Goal: Transaction & Acquisition: Obtain resource

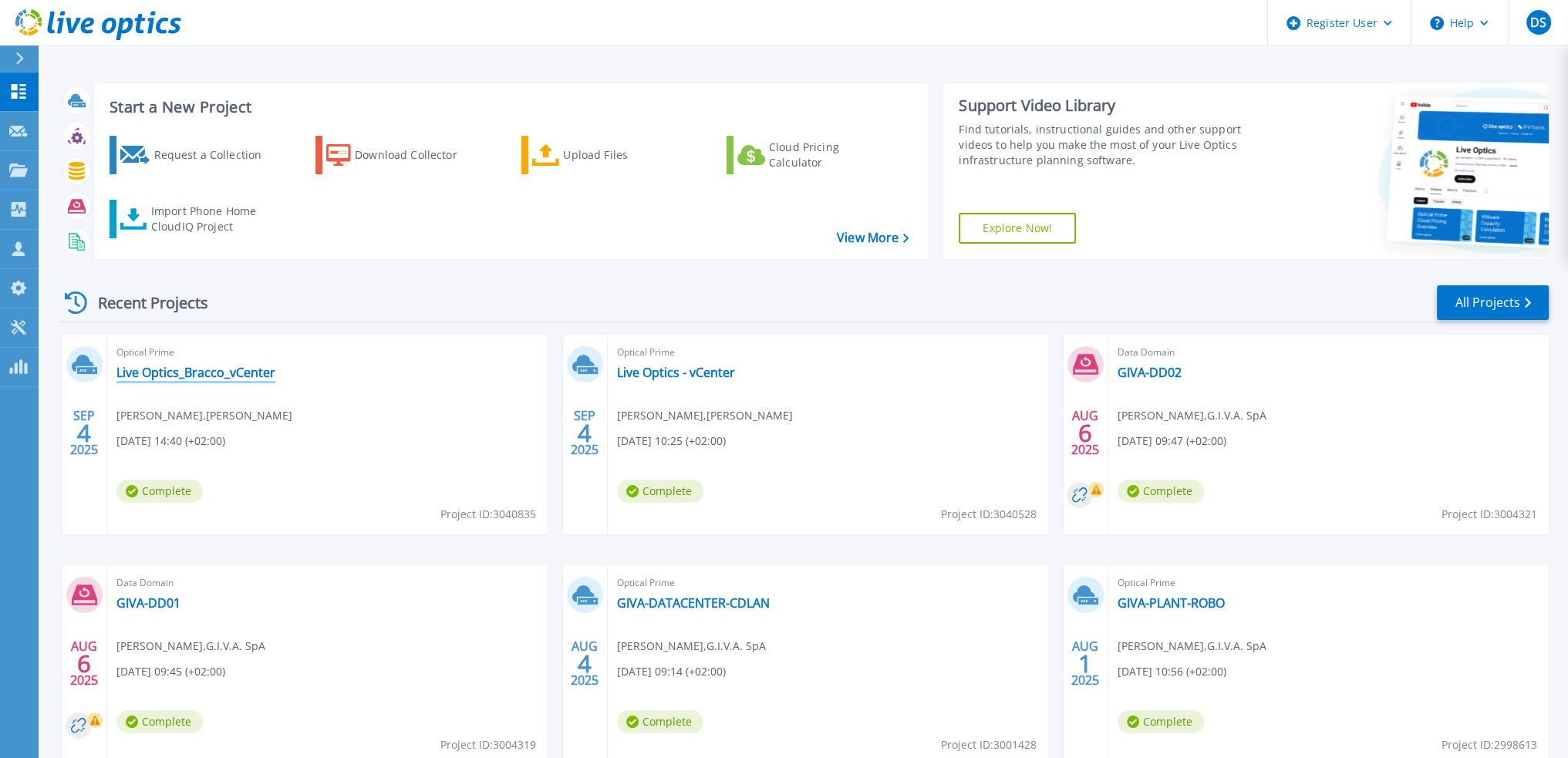
click at [219, 374] on link "Live Optics_Bracco_vCenter" at bounding box center [196, 372] width 159 height 15
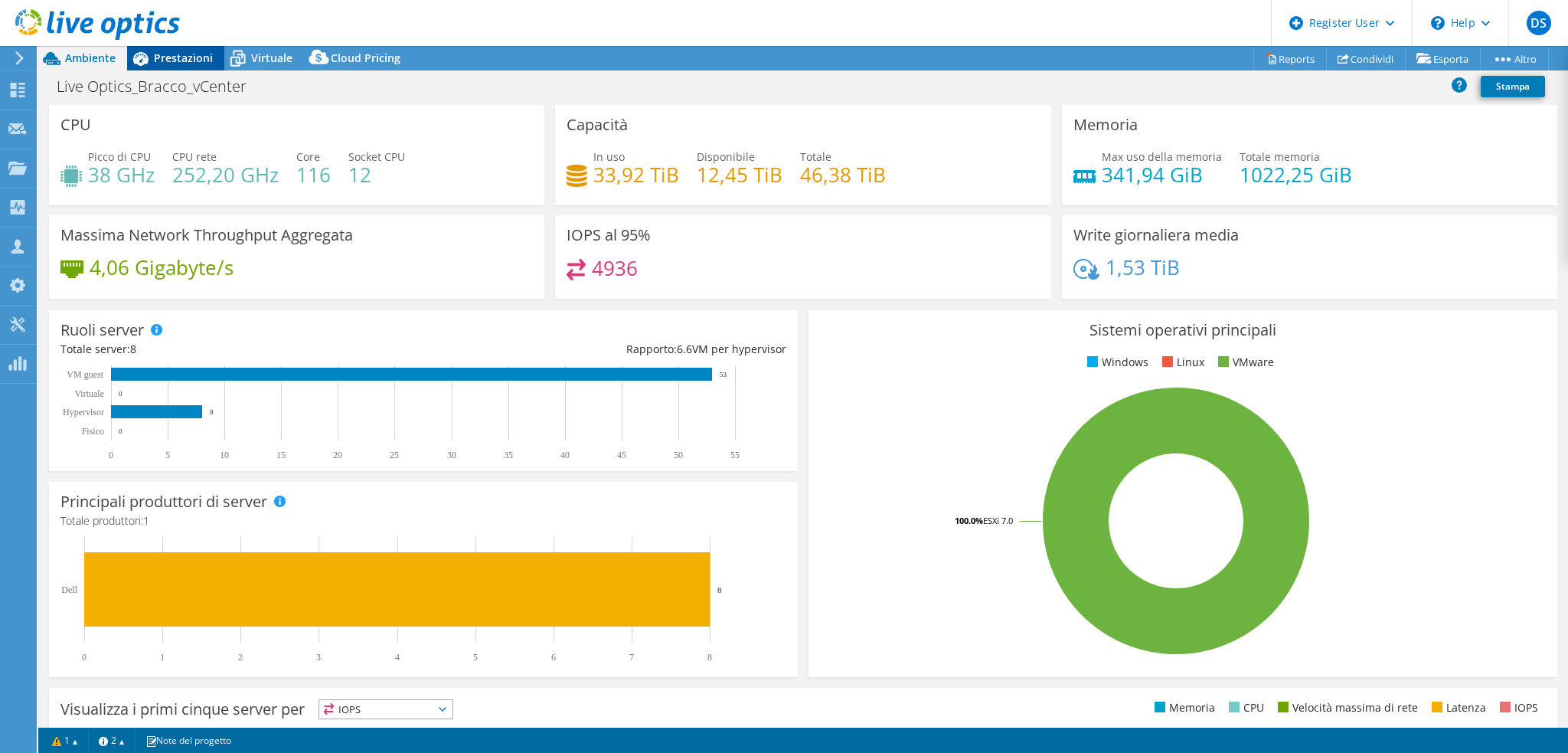
click at [184, 62] on span "Prestazioni" at bounding box center [183, 58] width 59 height 15
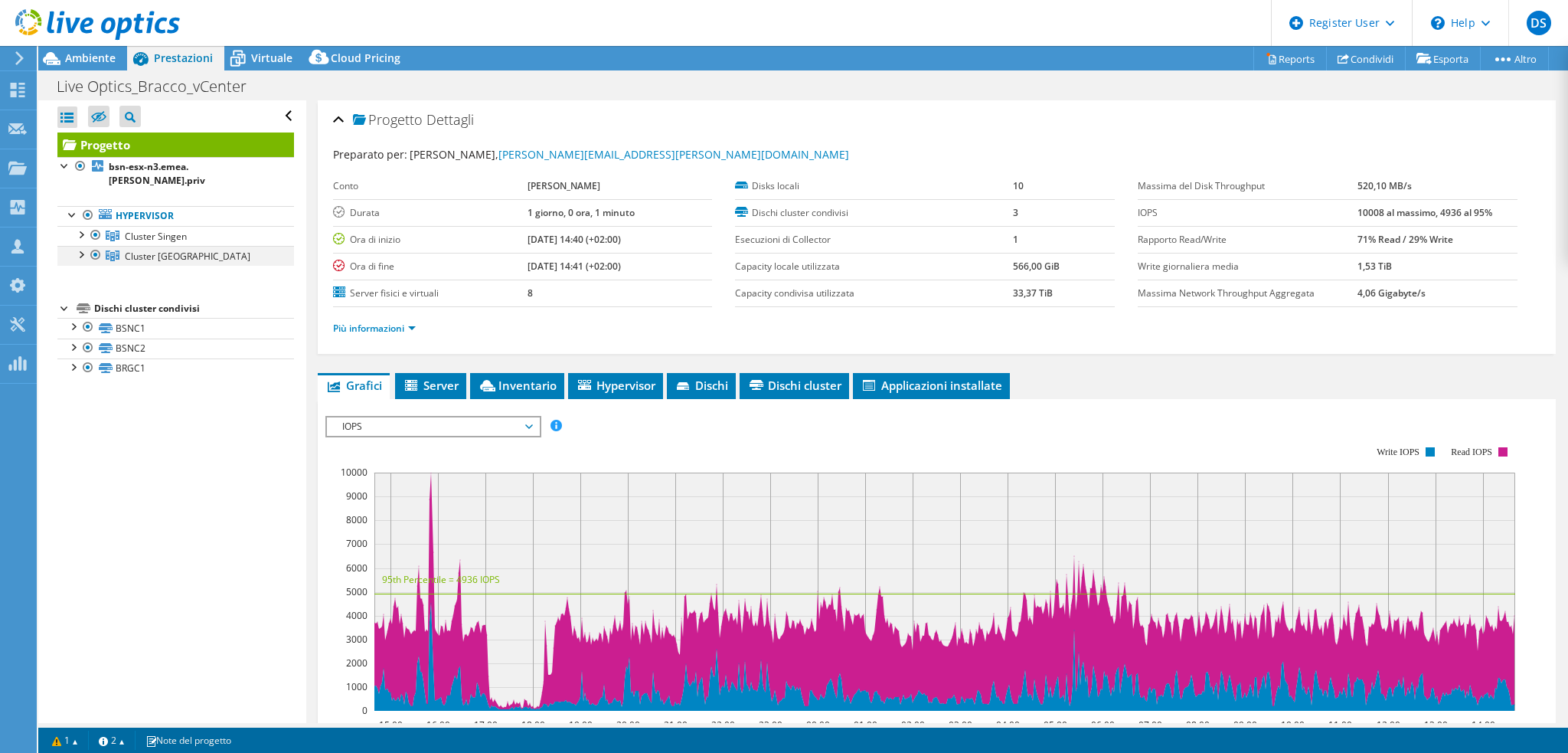
click at [83, 246] on div at bounding box center [81, 253] width 15 height 15
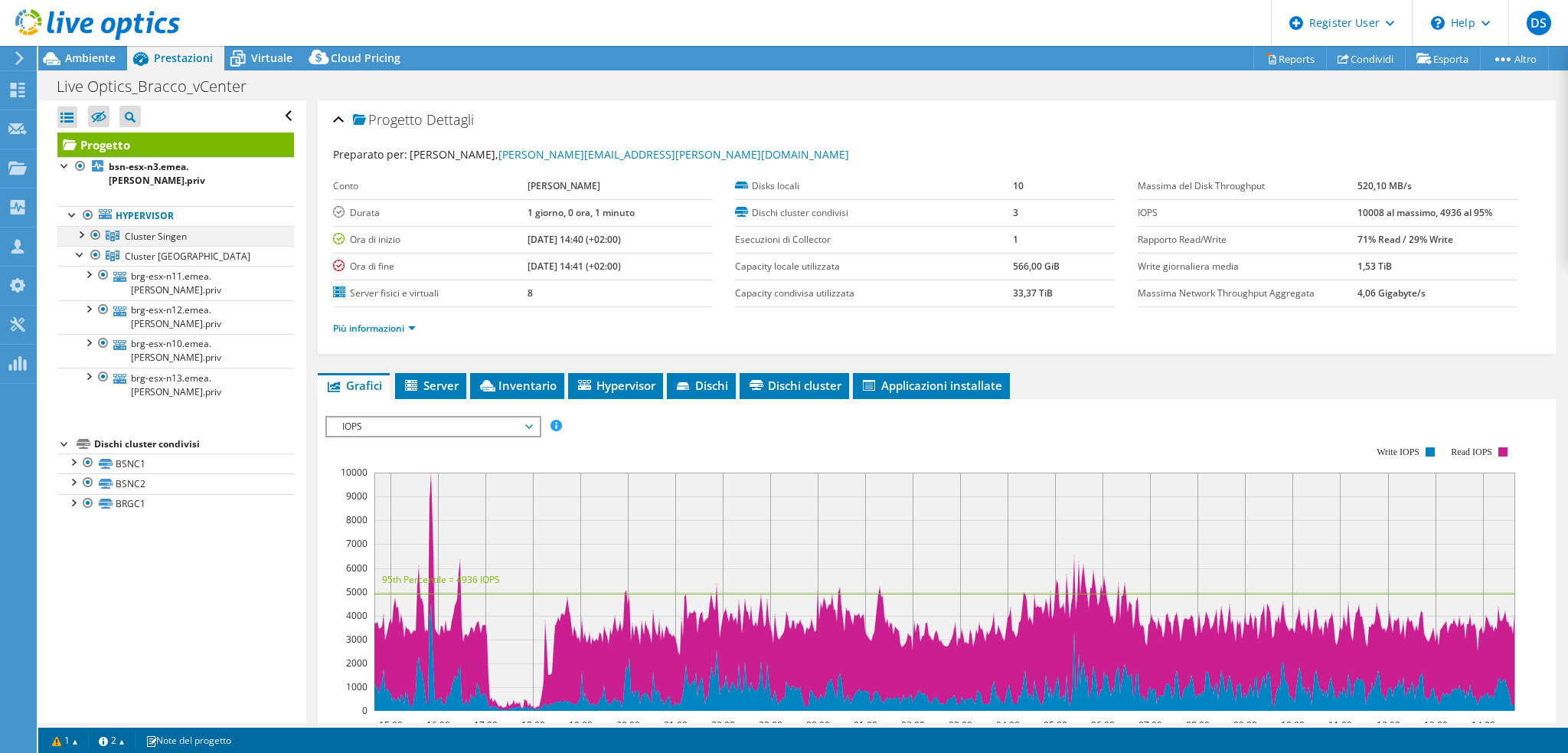
click at [78, 226] on div at bounding box center [81, 233] width 15 height 15
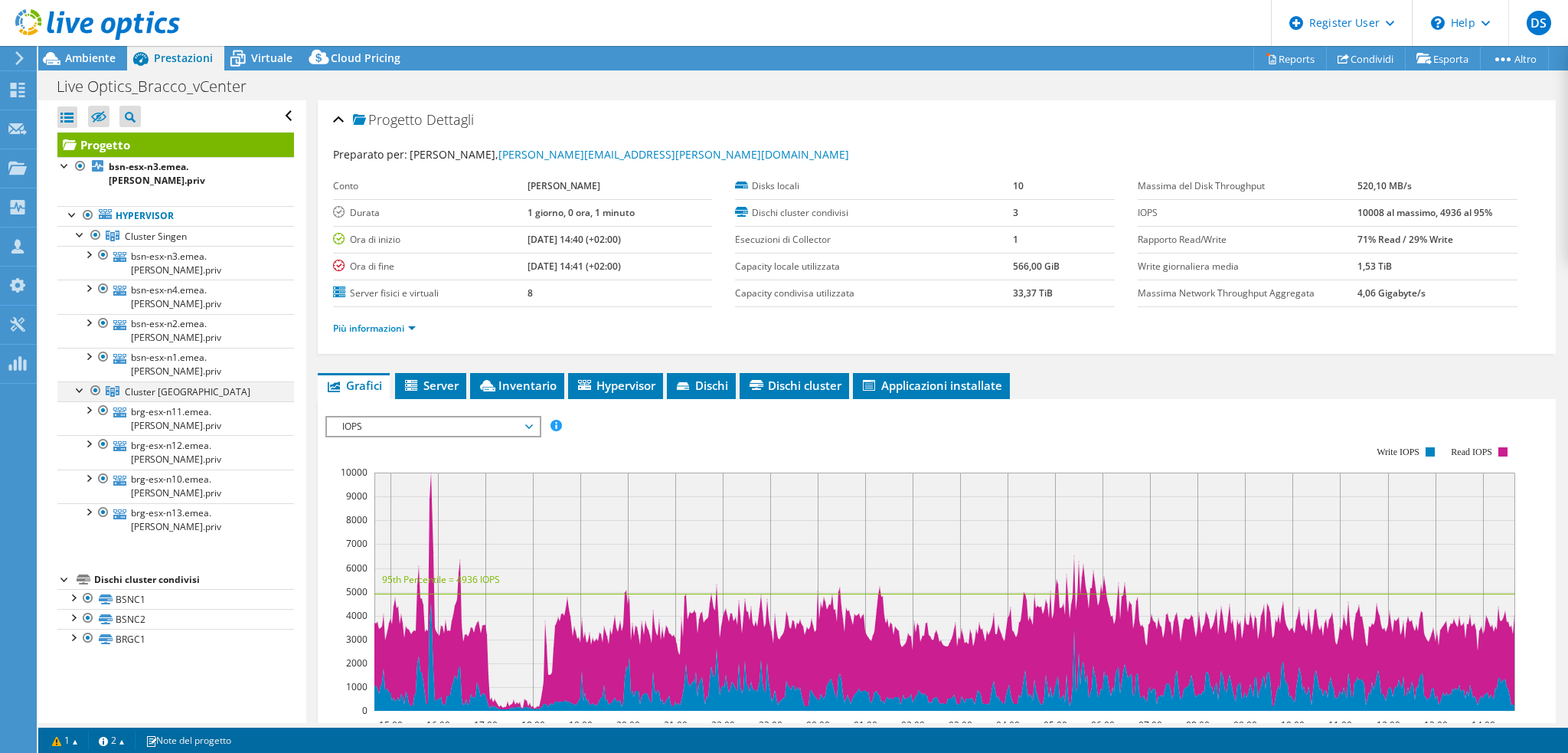
click at [94, 382] on div at bounding box center [96, 391] width 15 height 19
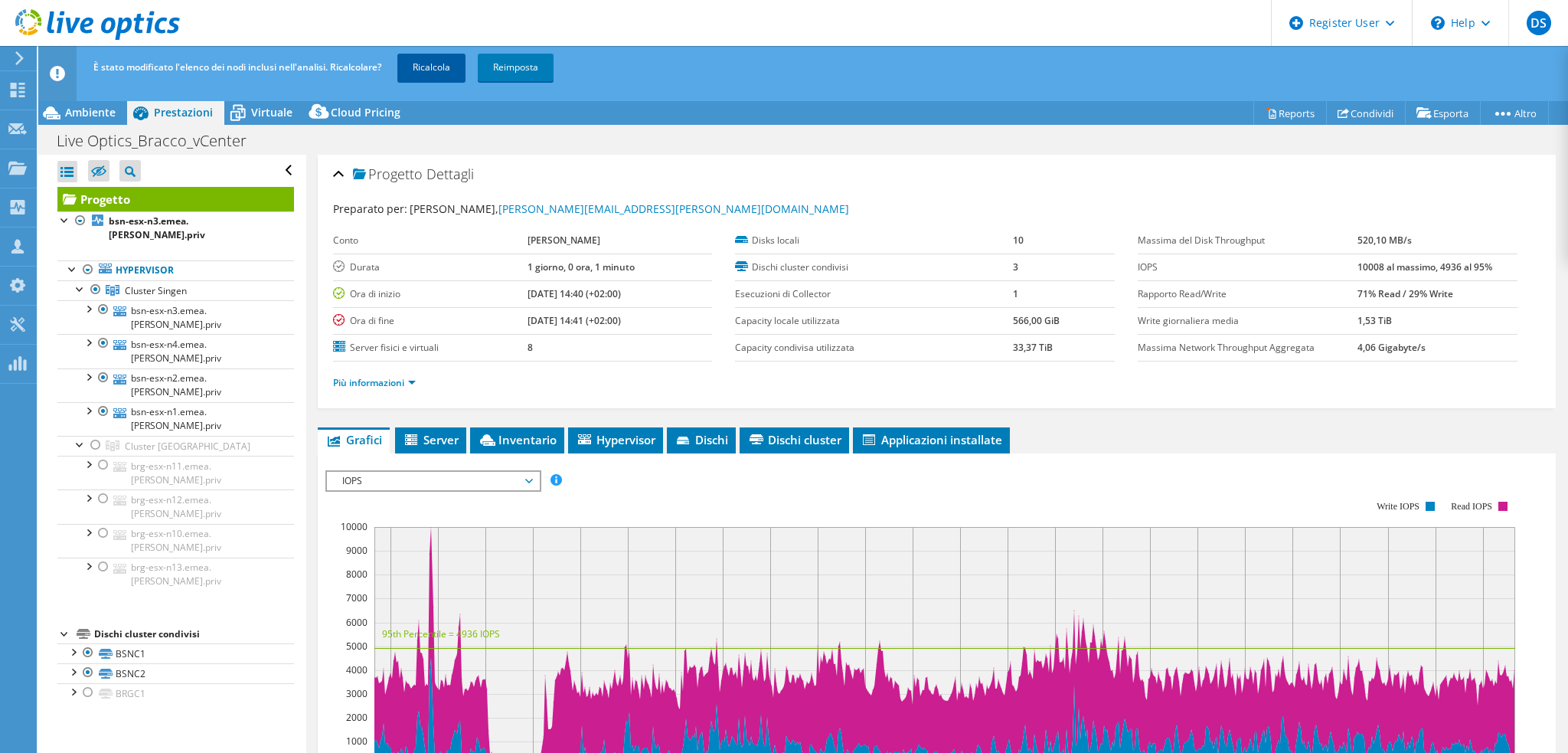
click at [447, 66] on link "Ricalcola" at bounding box center [431, 67] width 68 height 27
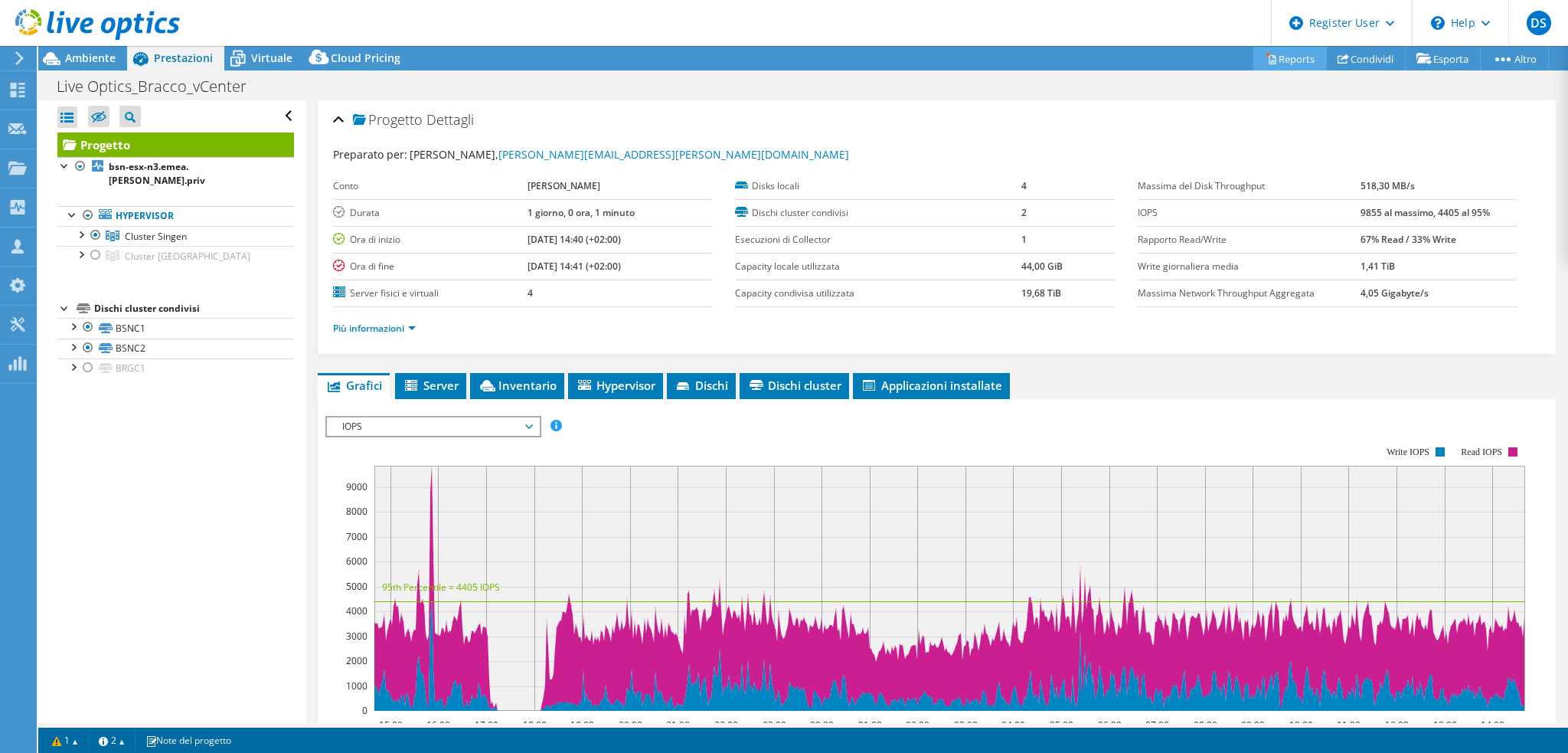
click at [1283, 53] on link "Reports" at bounding box center [1290, 58] width 73 height 23
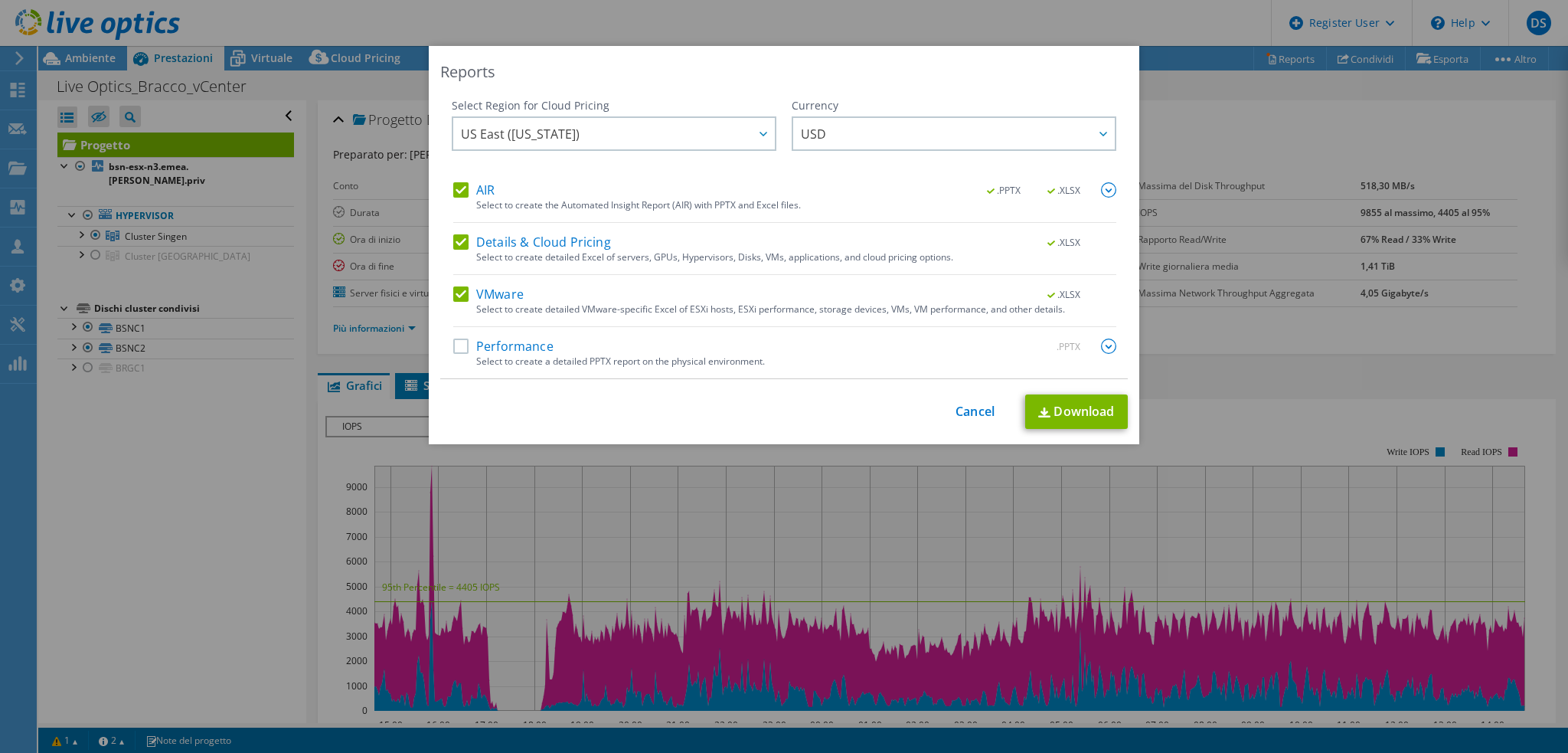
click at [506, 345] on label "Performance" at bounding box center [503, 346] width 100 height 15
click at [0, 0] on input "Performance" at bounding box center [0, 0] width 0 height 0
click at [813, 142] on span "USD" at bounding box center [813, 137] width 25 height 23
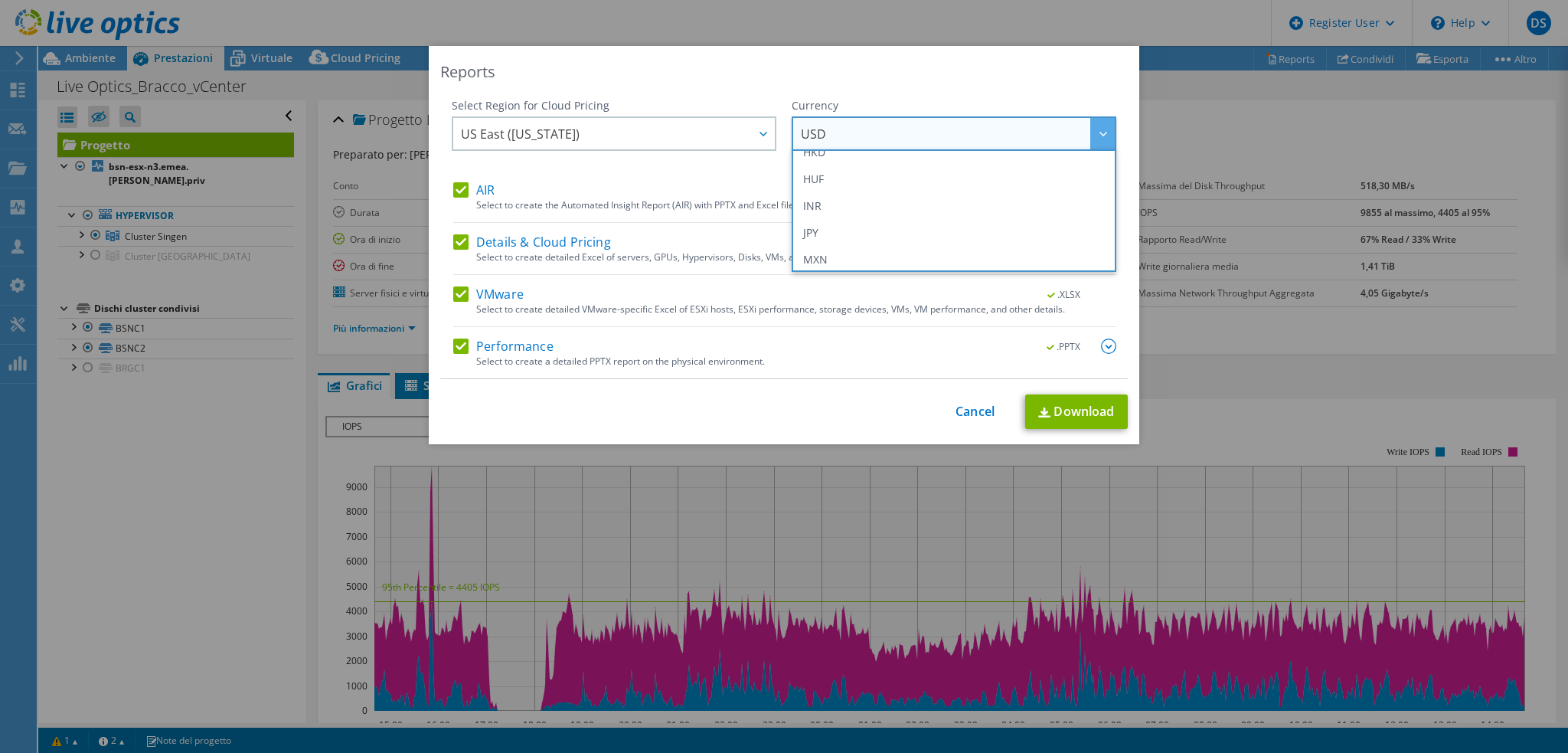
scroll to position [153, 0]
click at [824, 226] on li "EUR" at bounding box center [954, 228] width 317 height 27
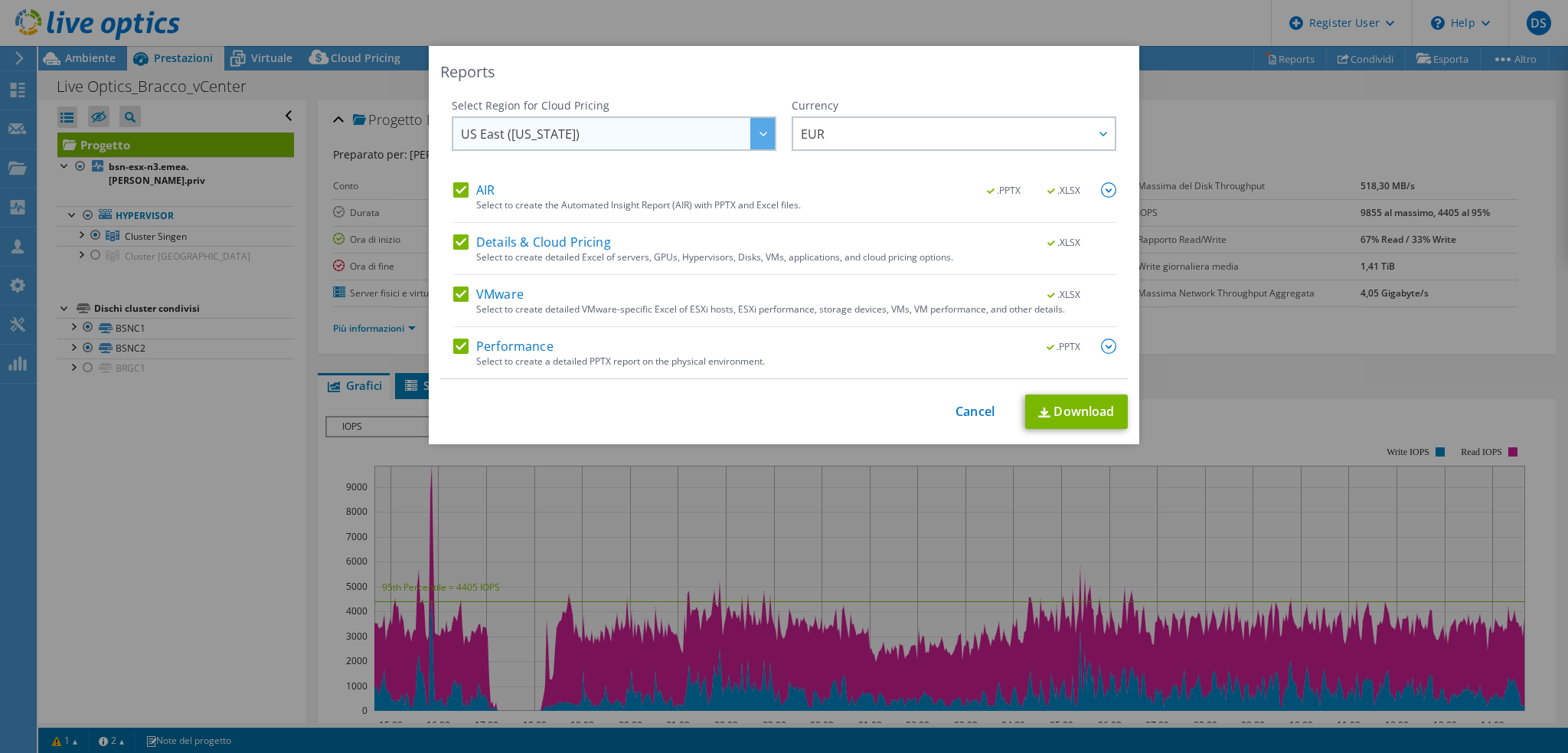
click at [603, 137] on span "US East ([US_STATE])" at bounding box center [618, 133] width 314 height 31
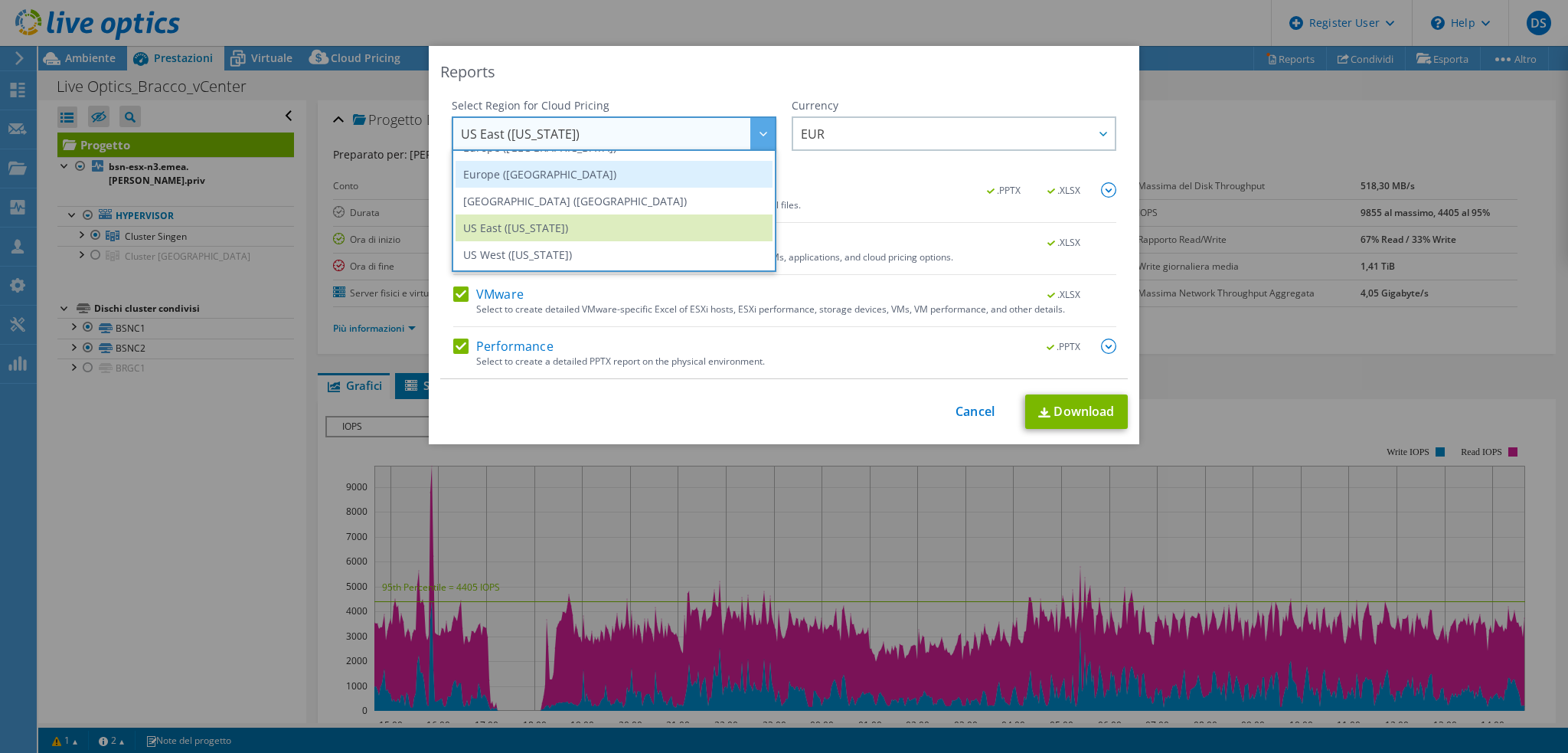
click at [571, 173] on li "Europe ([GEOGRAPHIC_DATA])" at bounding box center [614, 173] width 317 height 27
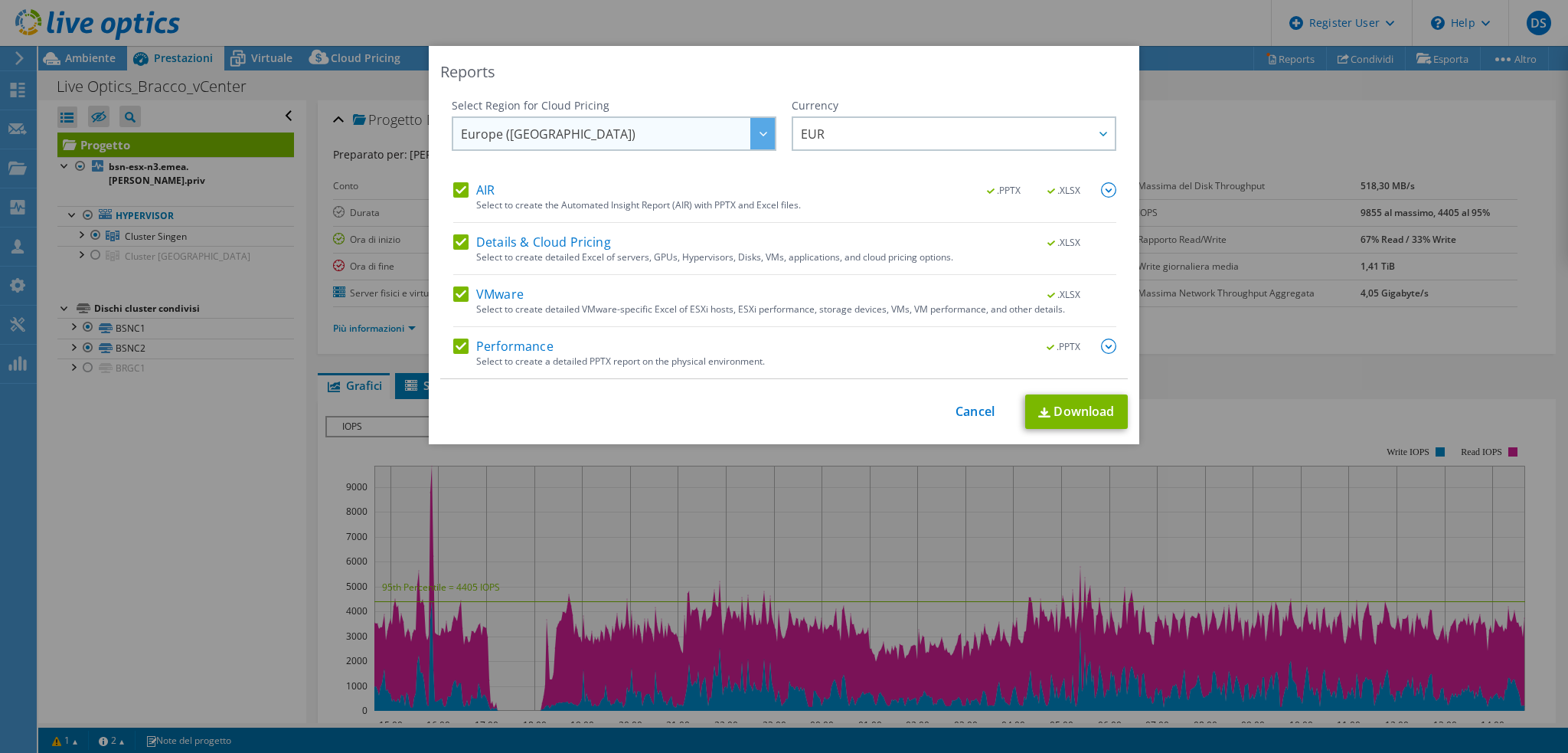
scroll to position [206, 0]
click at [1059, 404] on link "Download" at bounding box center [1076, 412] width 102 height 35
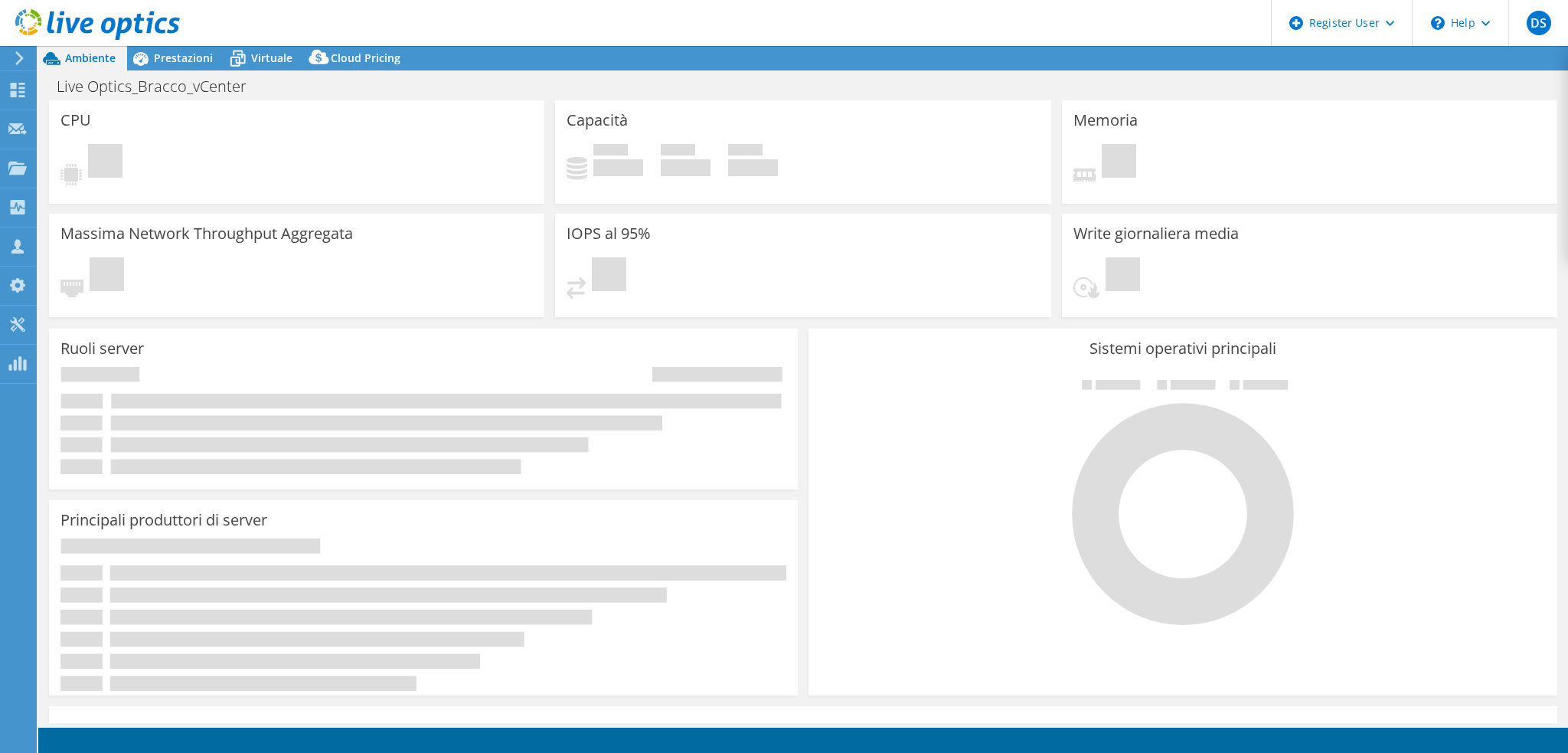
select select "EULondon"
select select "EUR"
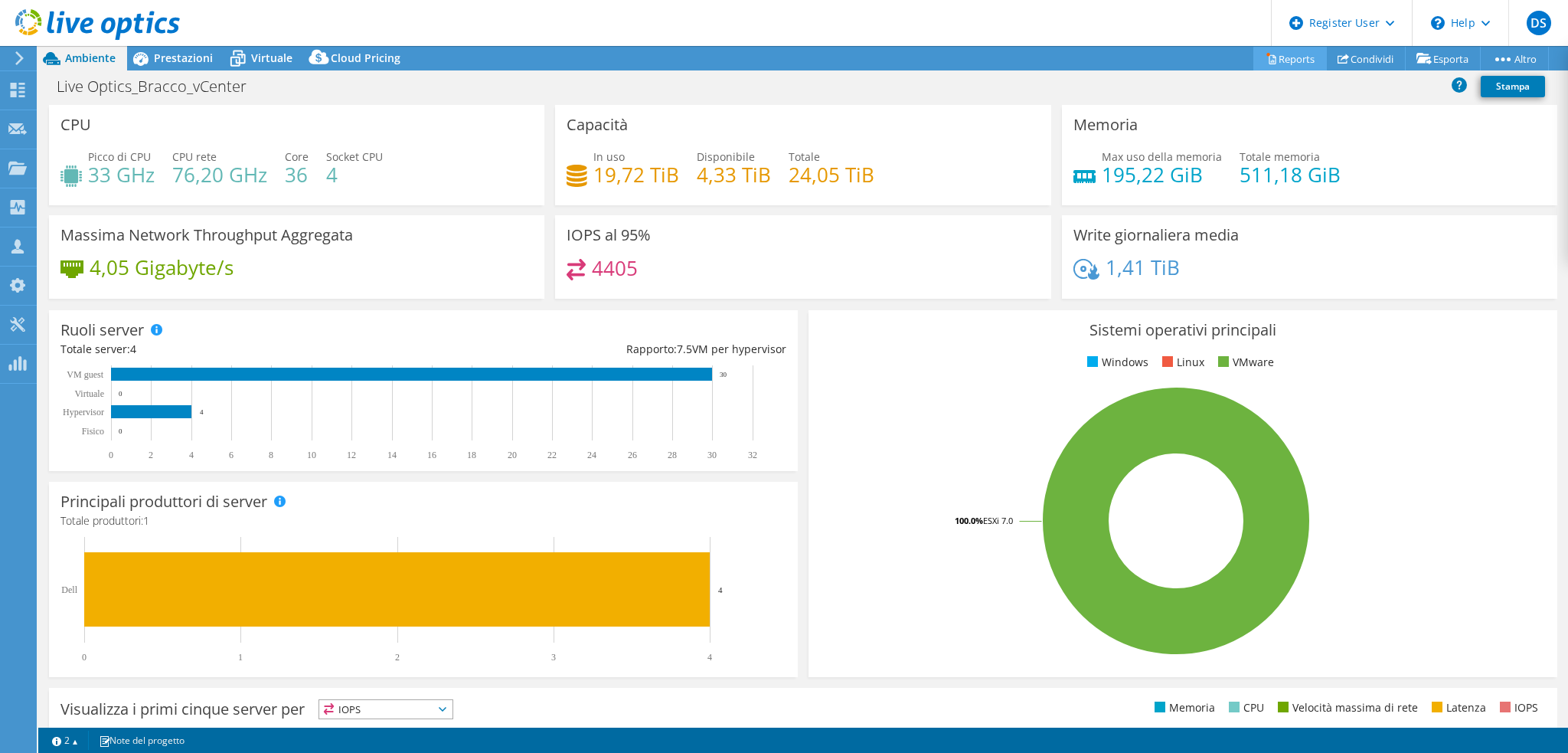
click at [1291, 61] on link "Reports" at bounding box center [1290, 58] width 73 height 23
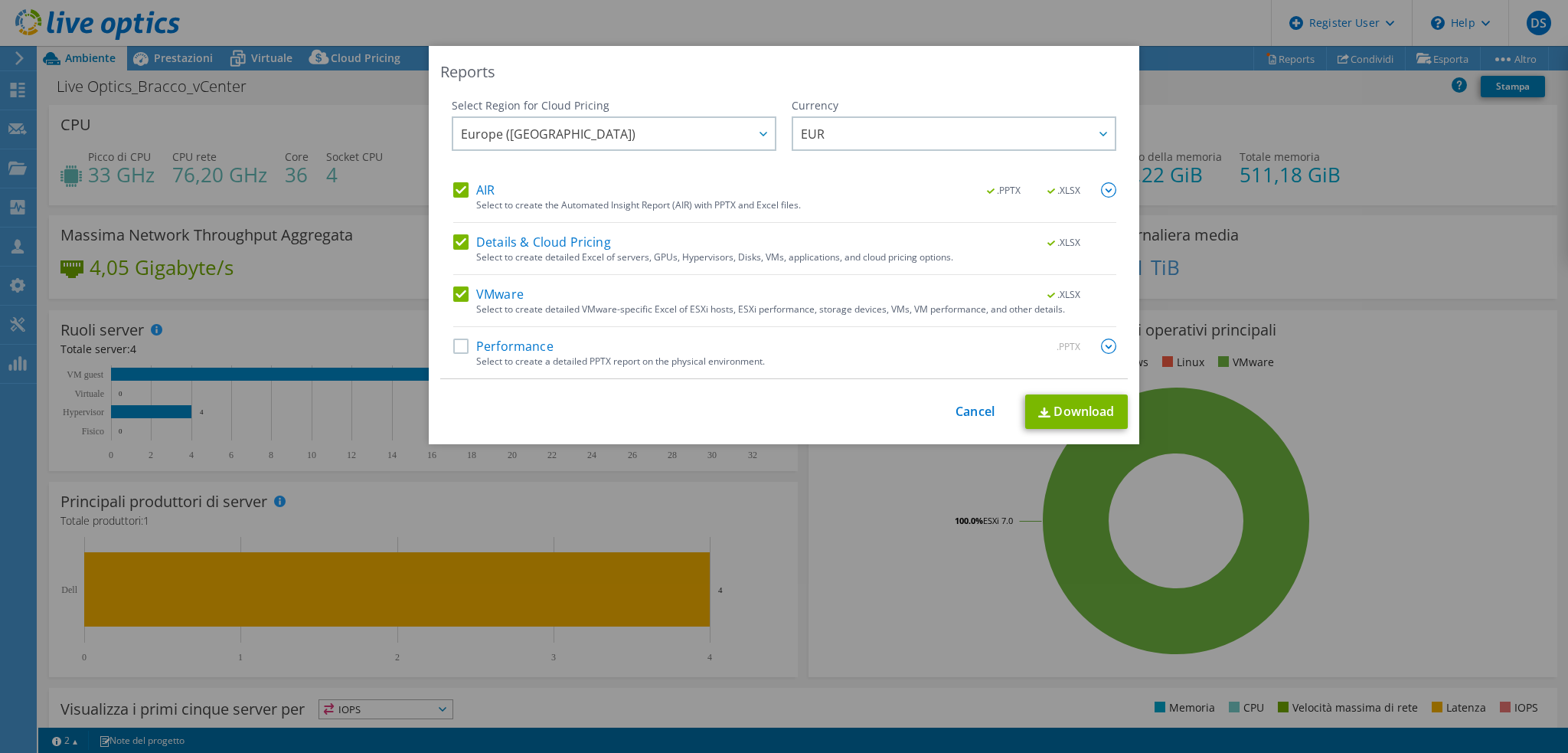
click at [377, 122] on div "Reports Select Region for Cloud Pricing Asia Pacific (Hong Kong) Asia Pacific (…" at bounding box center [784, 376] width 1568 height 661
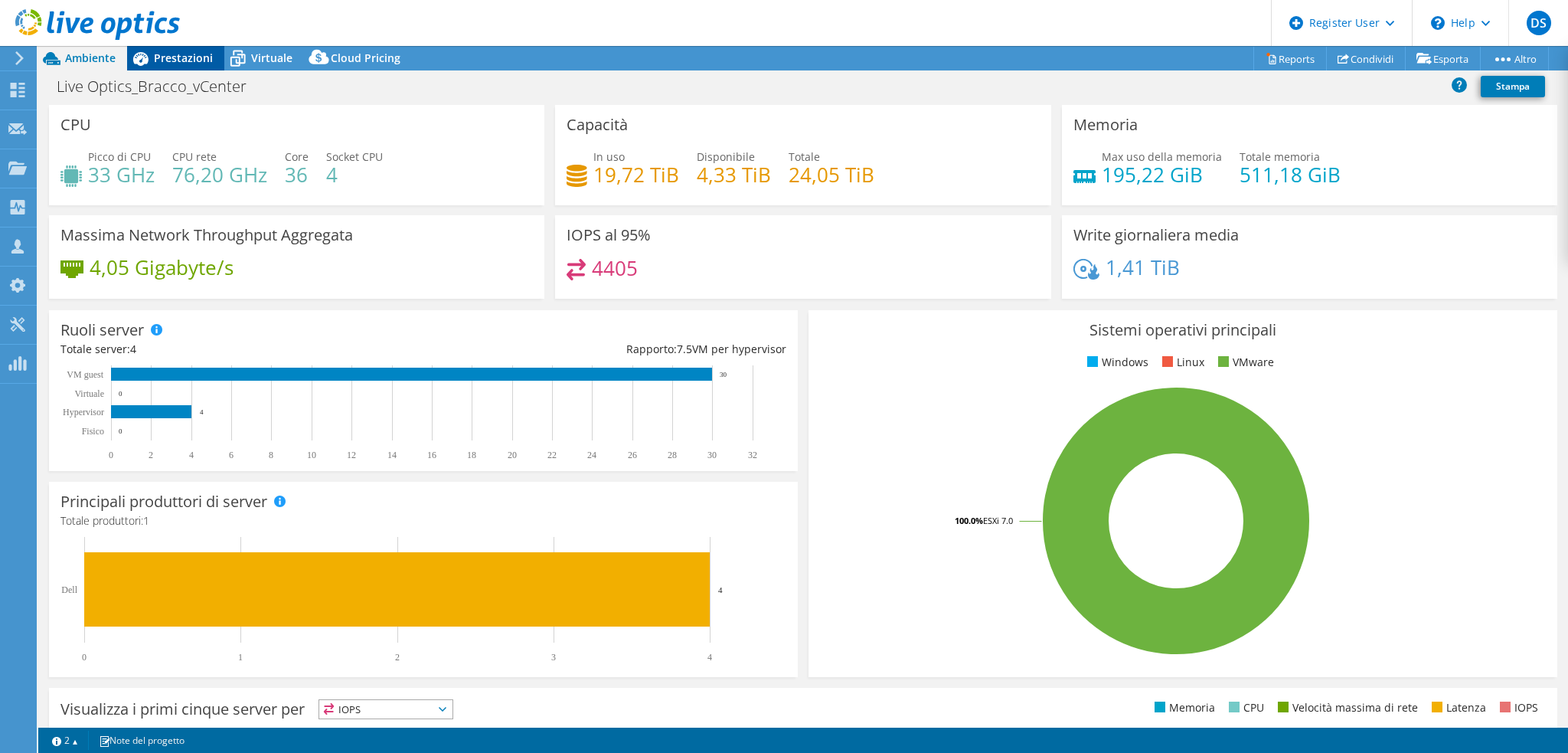
click at [204, 54] on span "Prestazioni" at bounding box center [183, 58] width 59 height 15
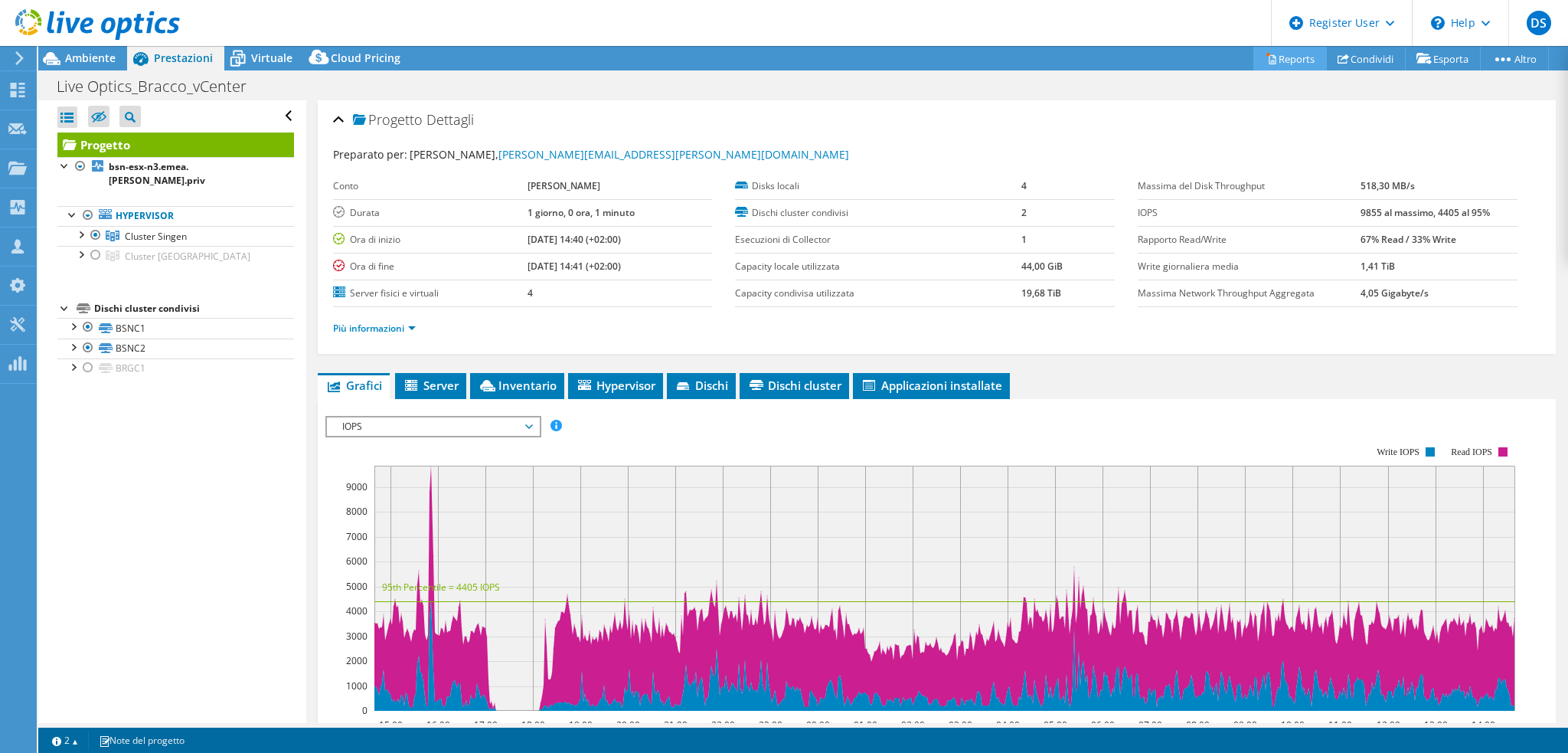
click at [1271, 53] on link "Reports" at bounding box center [1290, 58] width 73 height 23
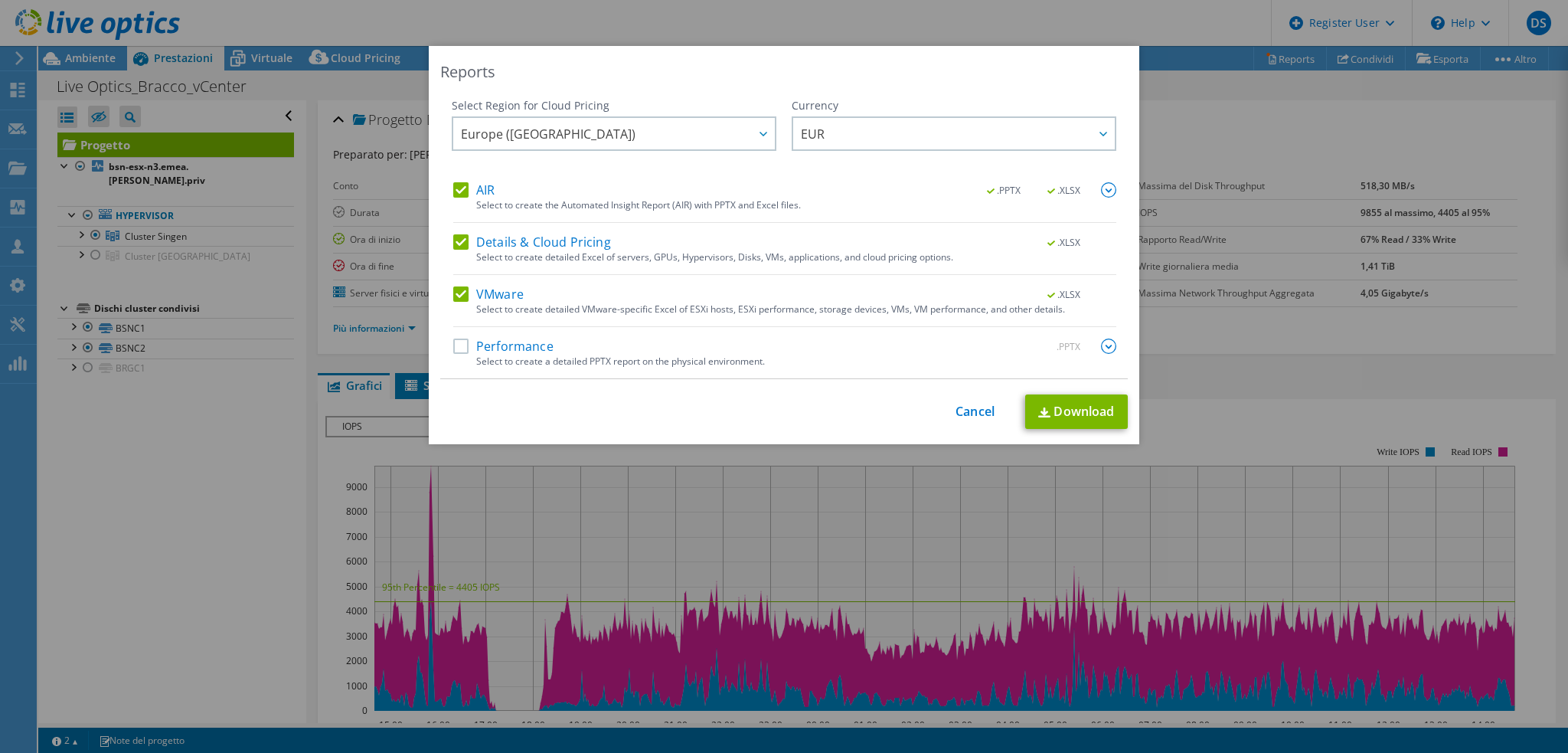
click at [499, 345] on label "Performance" at bounding box center [503, 346] width 100 height 15
click at [0, 0] on input "Performance" at bounding box center [0, 0] width 0 height 0
click at [1063, 415] on link "Download" at bounding box center [1076, 412] width 102 height 35
click at [210, 475] on div "Reports Select Region for Cloud Pricing Asia Pacific (Hong Kong) Asia Pacific (…" at bounding box center [784, 376] width 1568 height 661
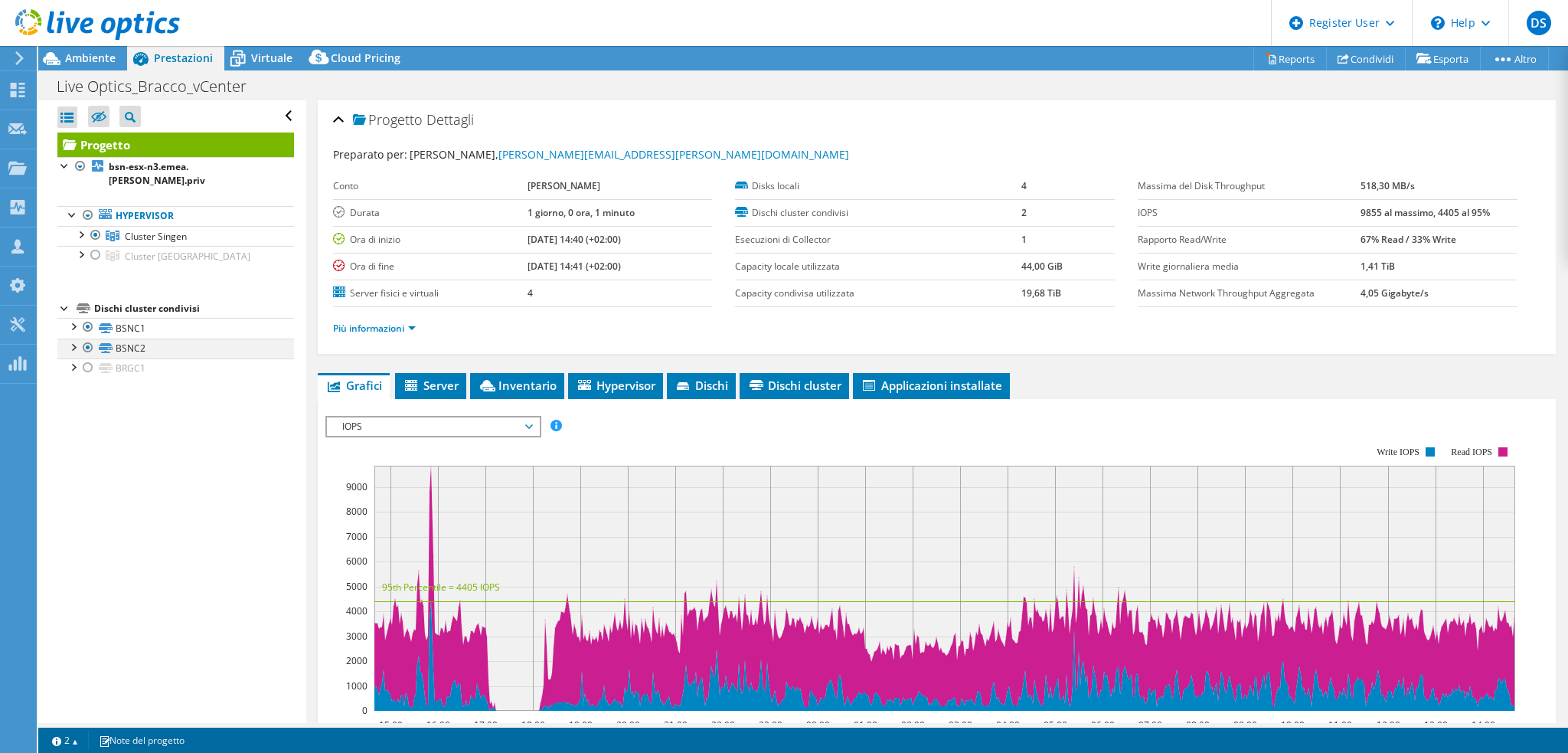
click at [76, 339] on div at bounding box center [72, 346] width 15 height 15
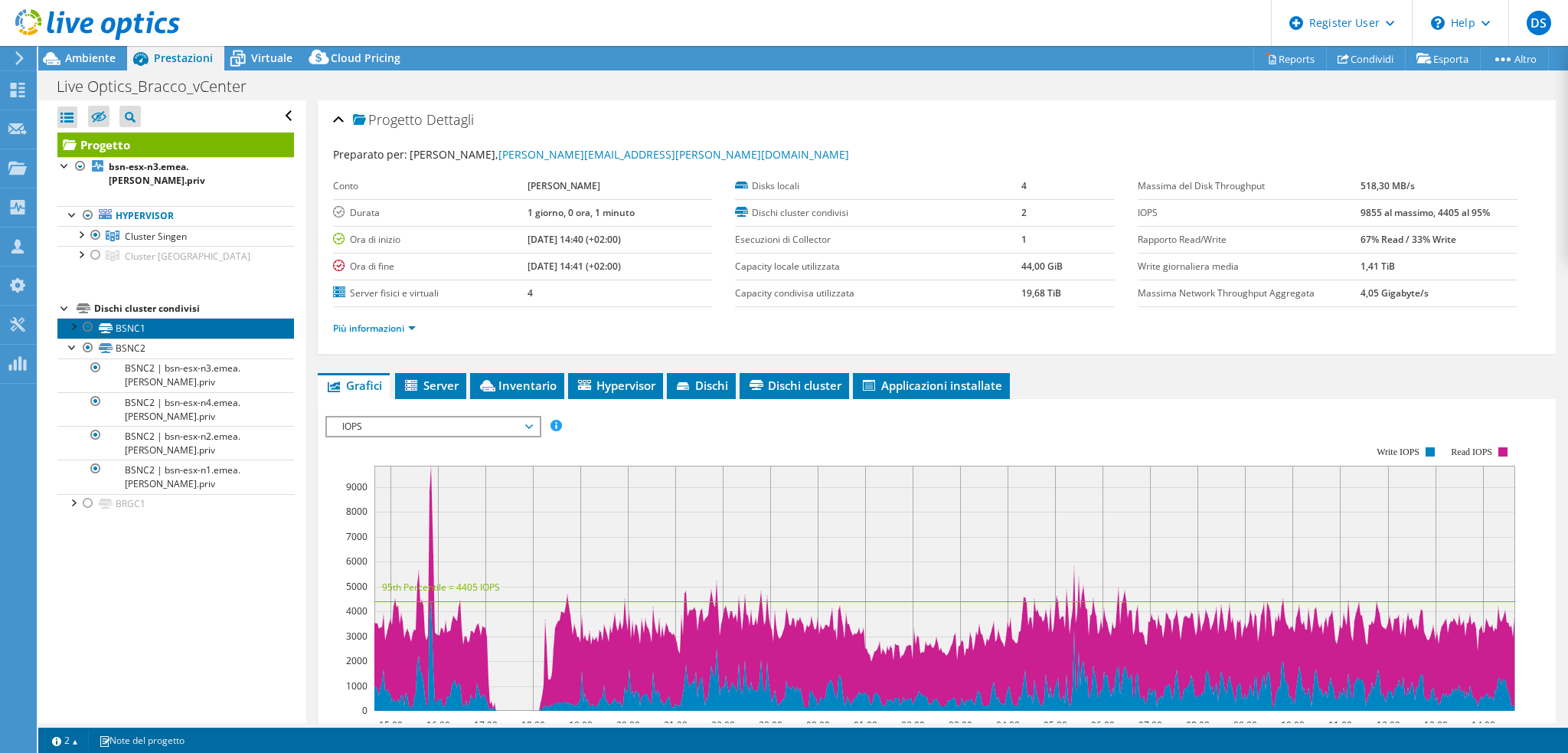
click at [123, 318] on link "BSNC1" at bounding box center [175, 327] width 236 height 20
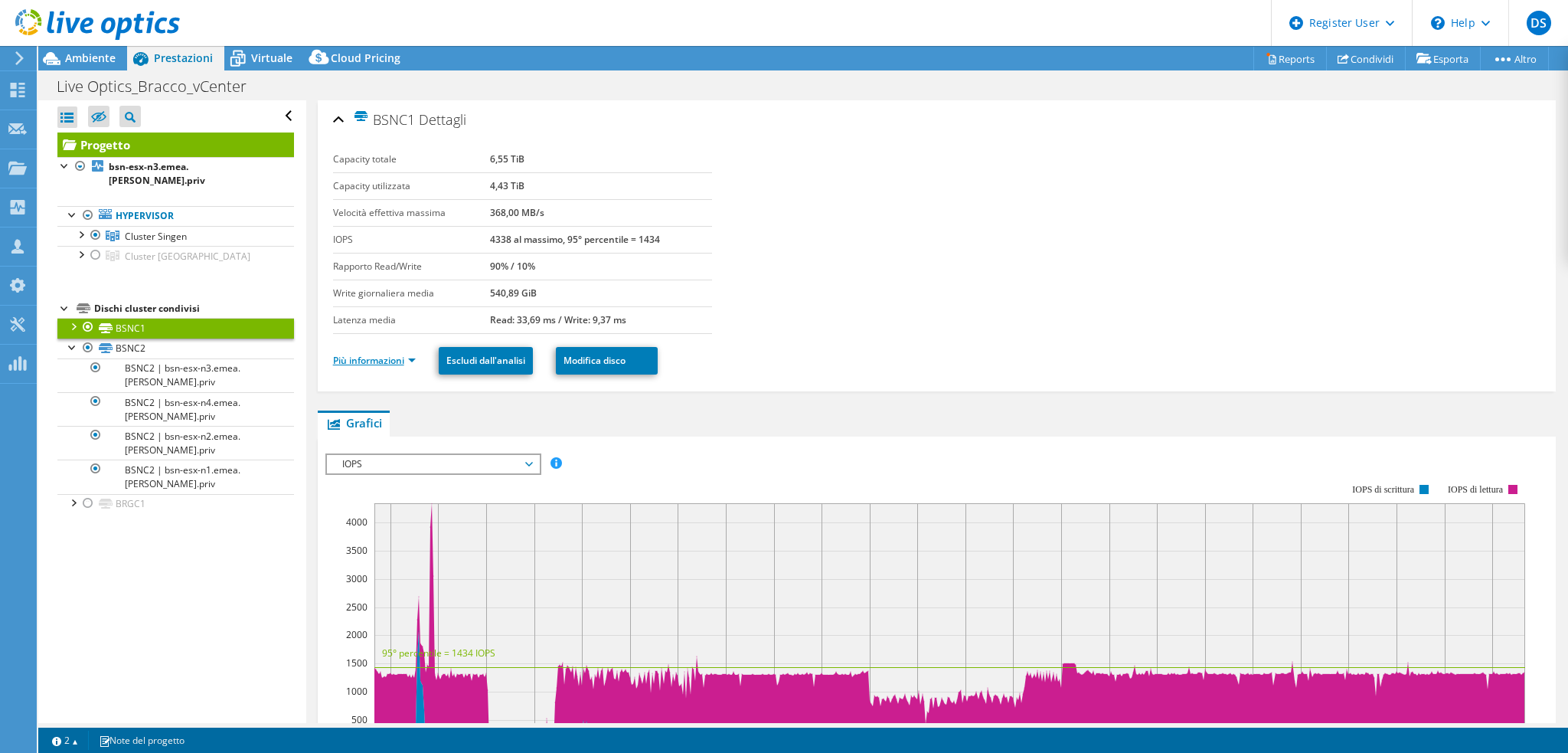
click at [360, 354] on link "Più informazioni" at bounding box center [374, 360] width 83 height 13
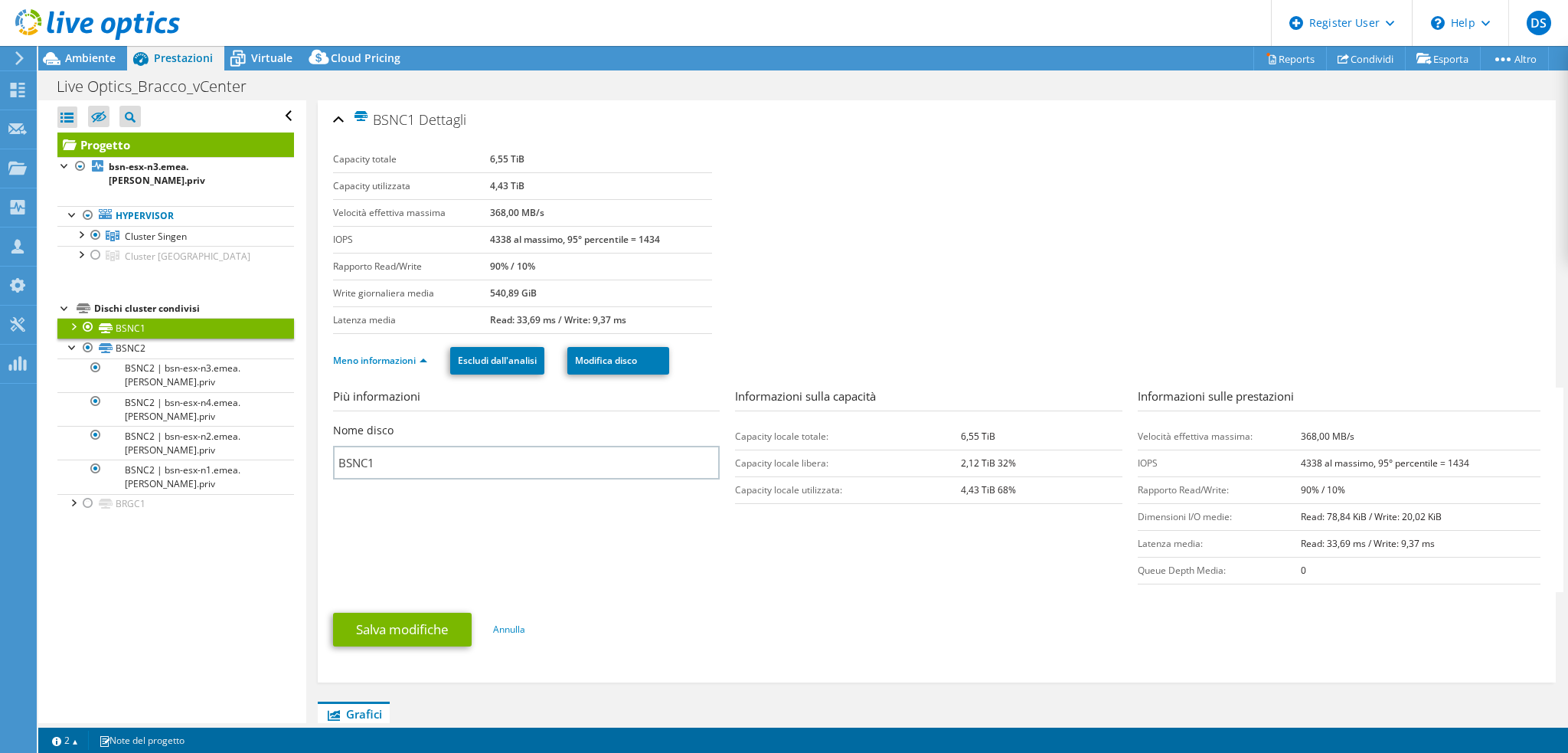
click at [73, 318] on div at bounding box center [72, 325] width 15 height 15
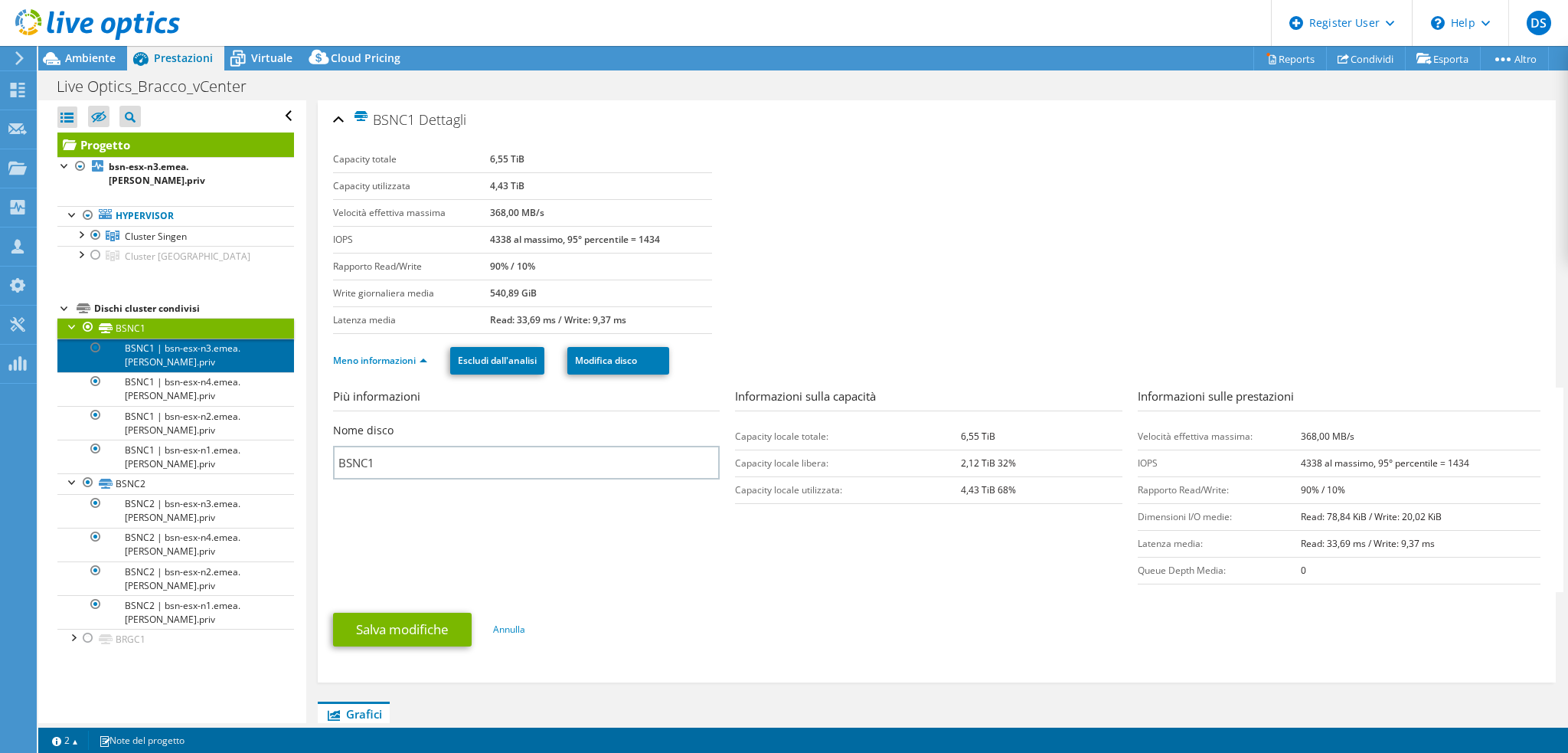
click at [180, 344] on link "BSNC1 | bsn-esx-n3.emea.[PERSON_NAME].priv" at bounding box center [175, 355] width 236 height 34
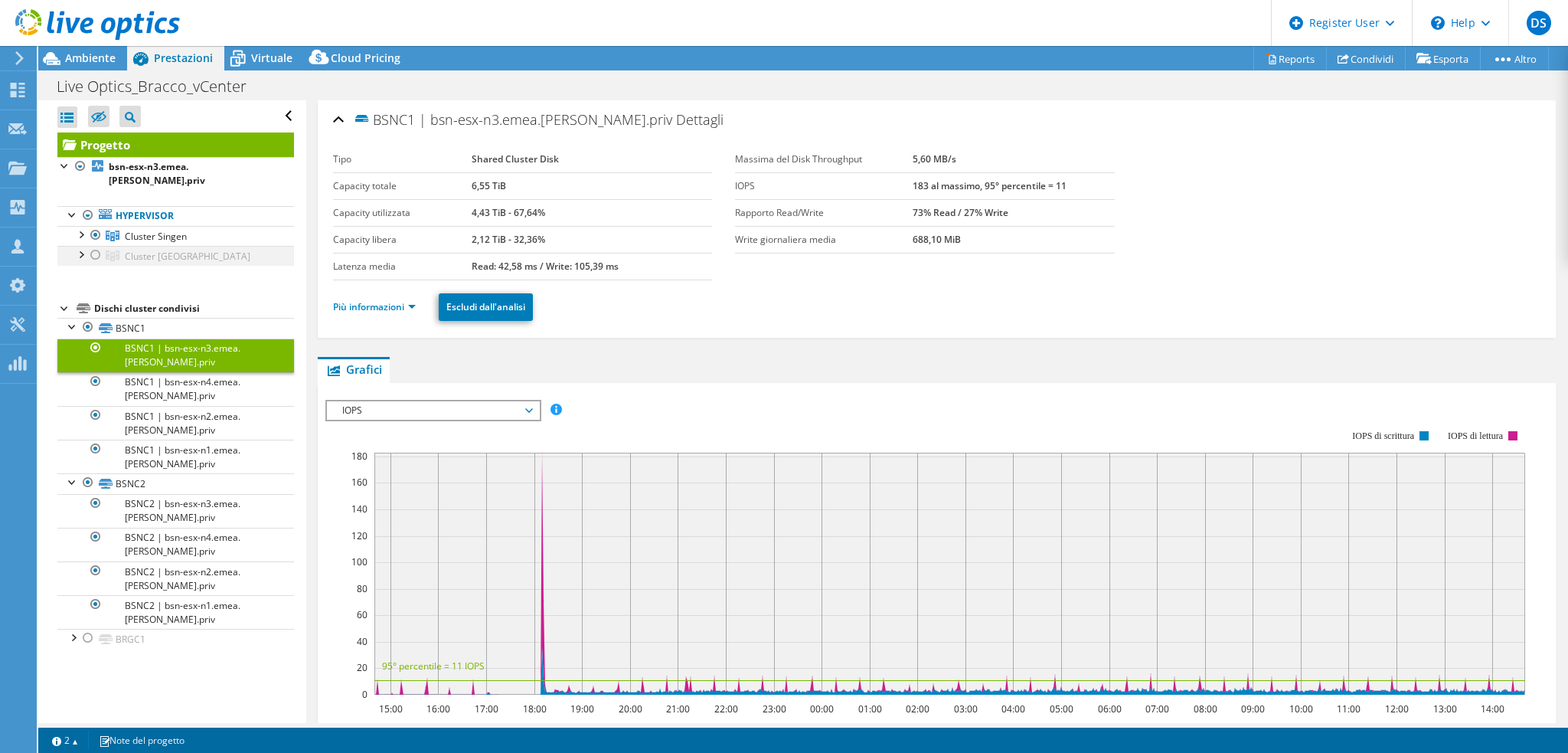
click at [95, 246] on div at bounding box center [96, 255] width 15 height 19
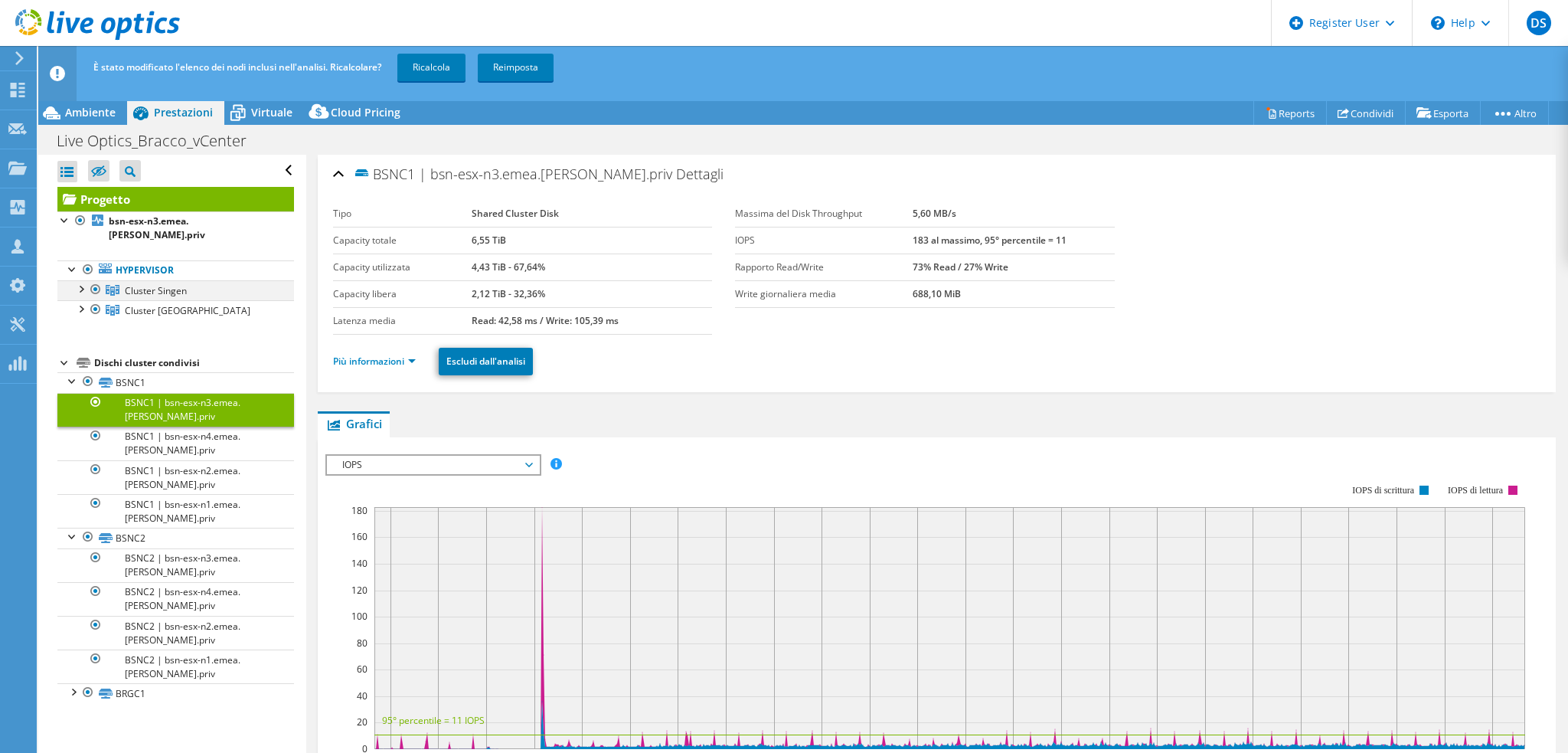
click at [95, 280] on div at bounding box center [96, 290] width 15 height 19
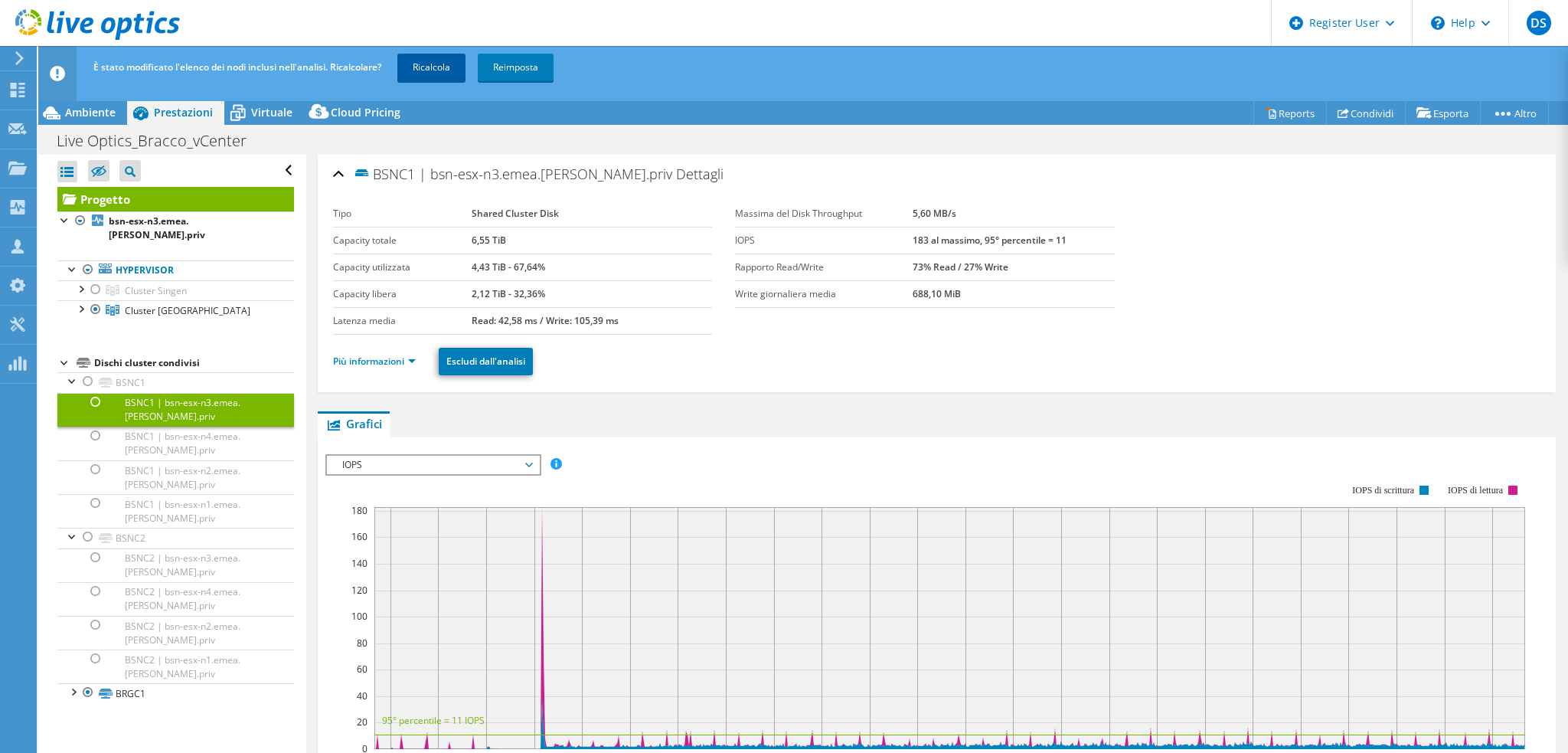
click at [435, 70] on link "Ricalcola" at bounding box center [431, 67] width 68 height 27
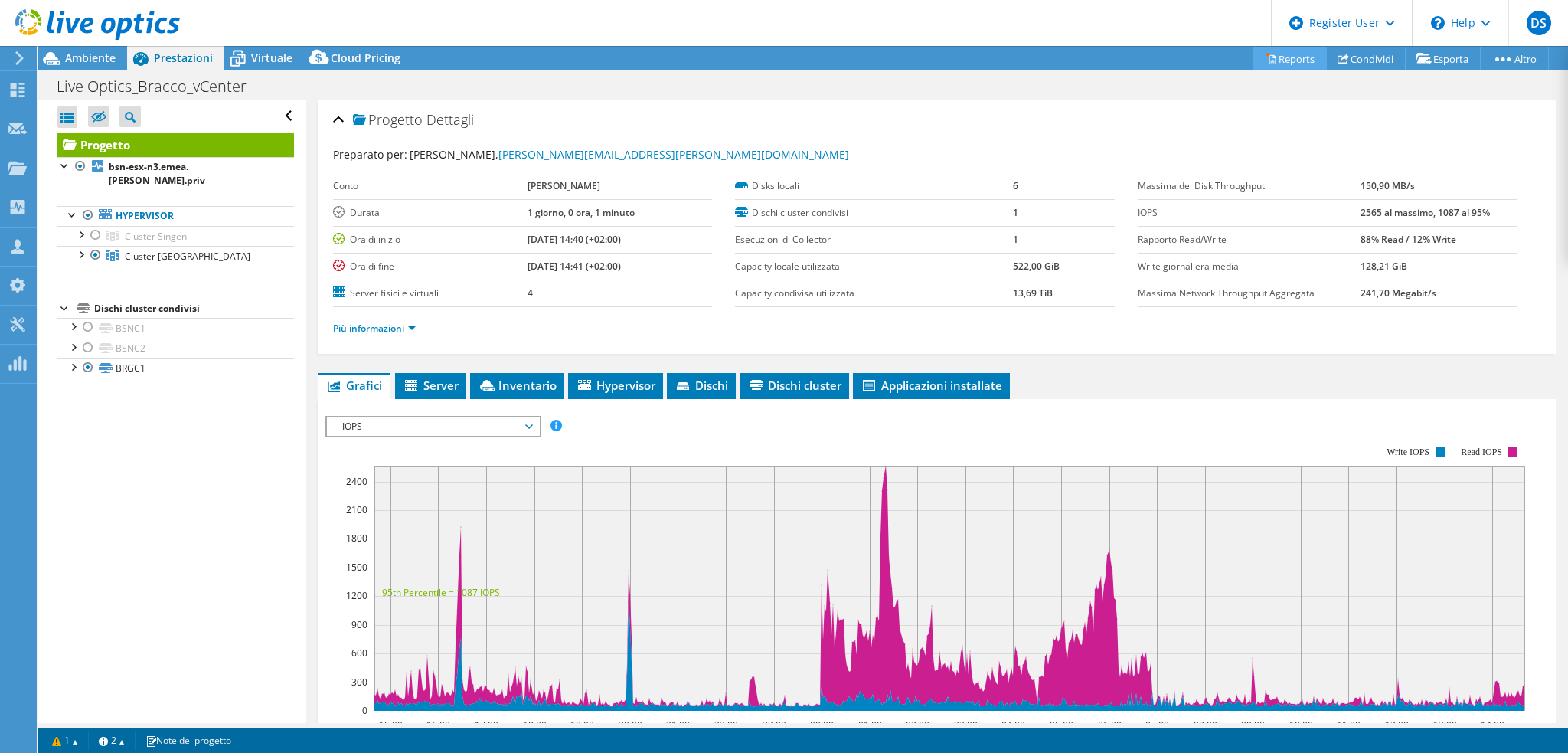
click at [1292, 61] on link "Reports" at bounding box center [1290, 58] width 73 height 23
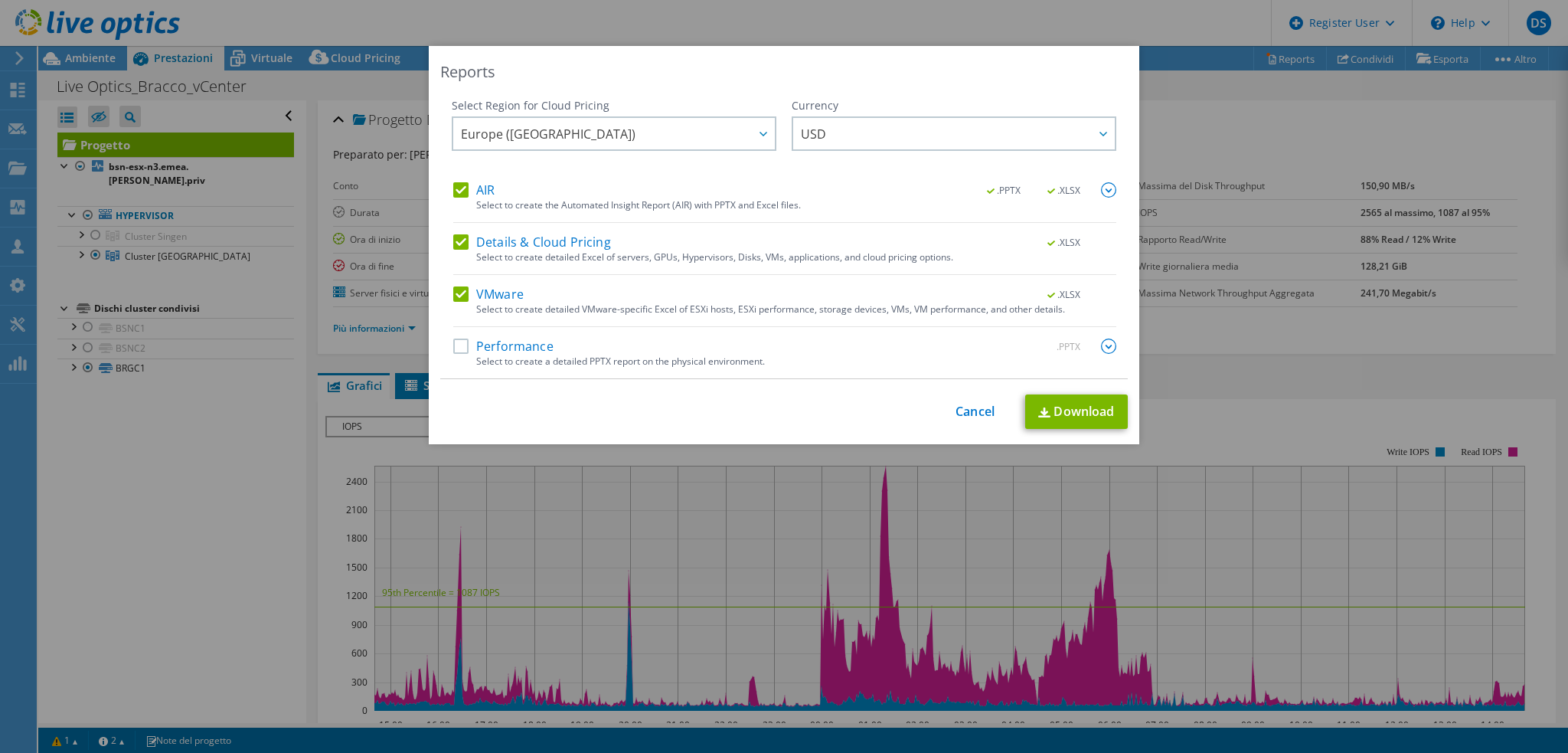
click at [556, 351] on div "Performance .PPTX" at bounding box center [784, 347] width 663 height 18
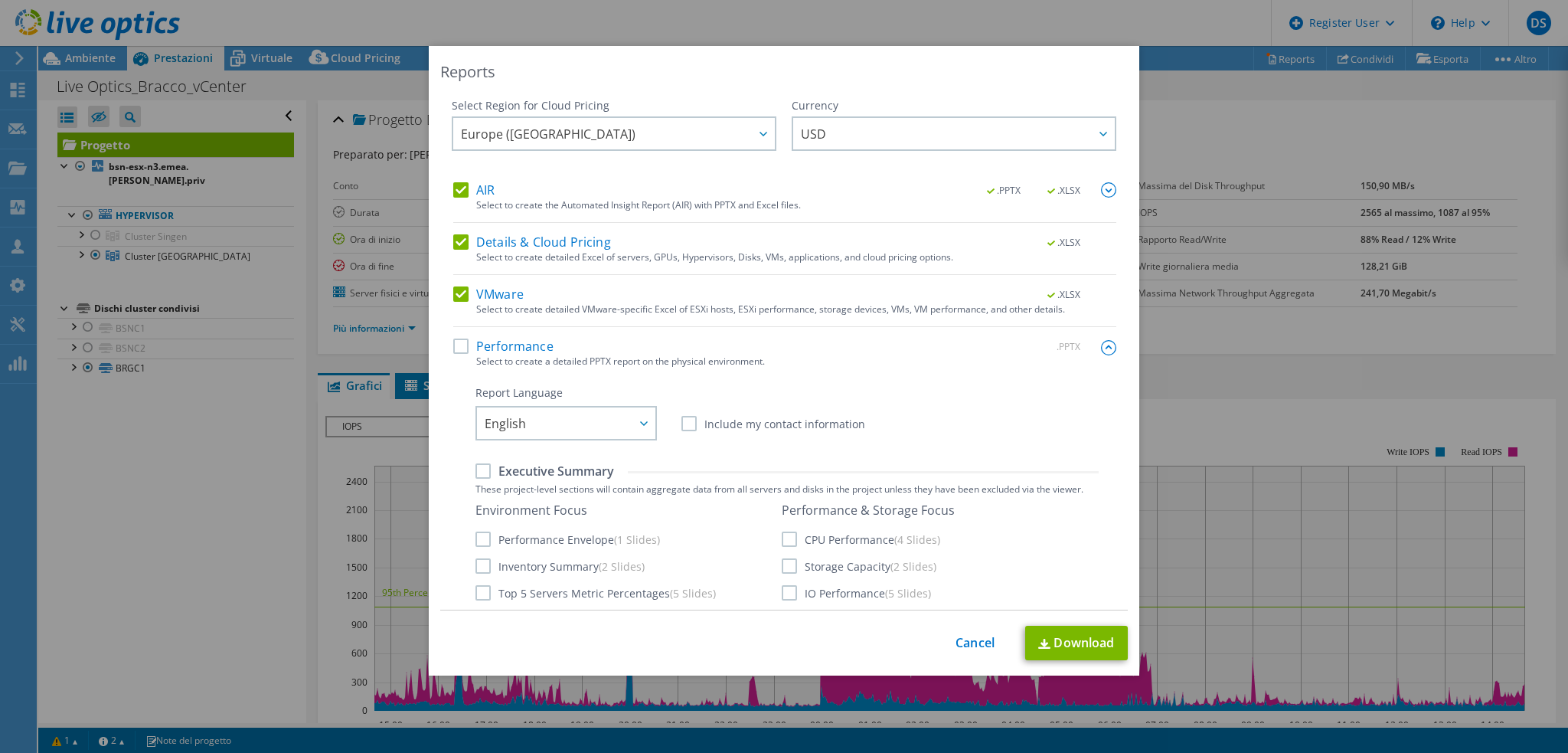
click at [524, 349] on label "Performance" at bounding box center [503, 346] width 100 height 15
click at [0, 0] on input "Performance" at bounding box center [0, 0] width 0 height 0
click at [882, 136] on span "USD" at bounding box center [957, 133] width 314 height 31
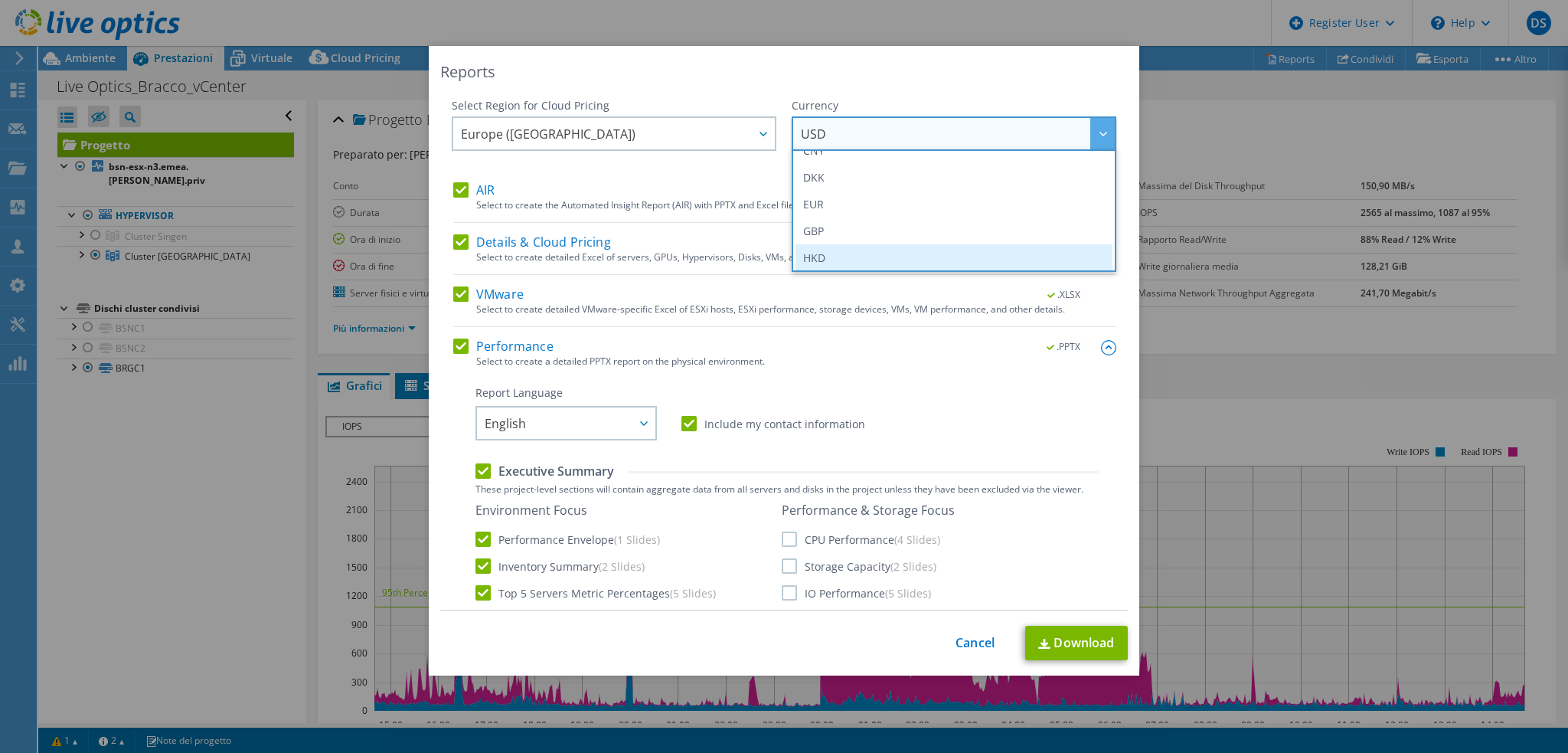
scroll to position [230, 0]
click at [823, 158] on li "EUR" at bounding box center [954, 151] width 317 height 27
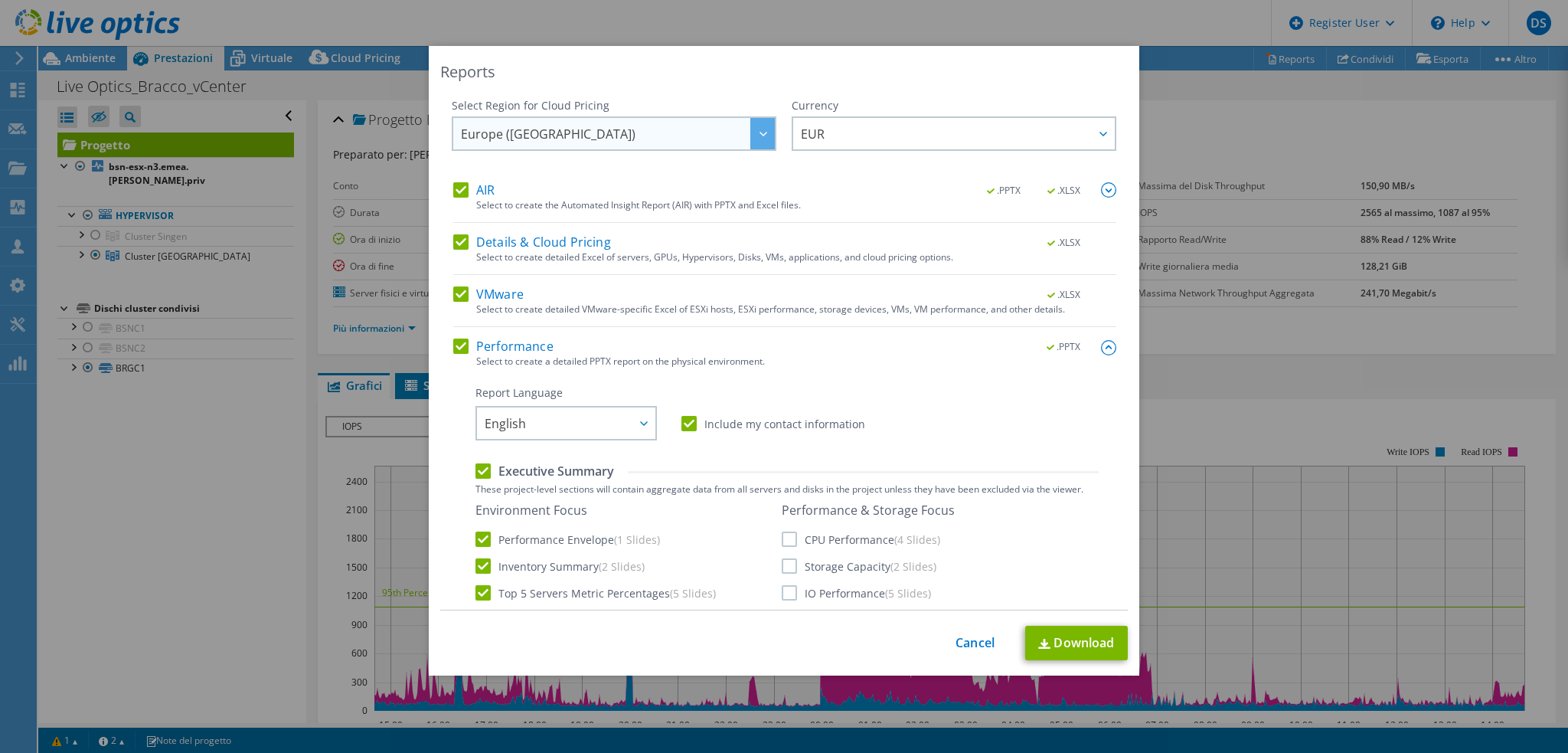
click at [580, 129] on span "Europe ([GEOGRAPHIC_DATA])" at bounding box center [618, 133] width 314 height 31
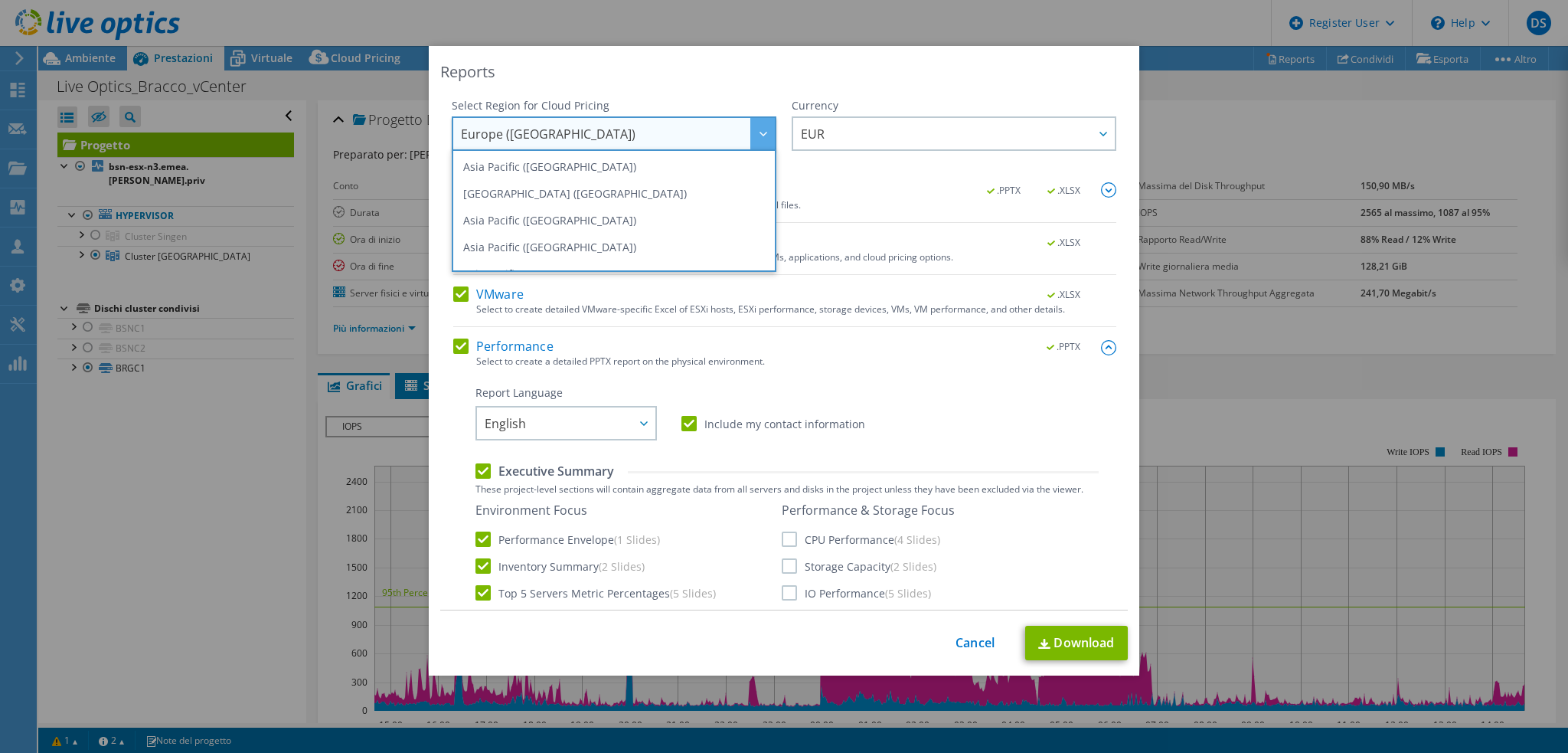
click at [711, 80] on div "Reports" at bounding box center [784, 71] width 687 height 22
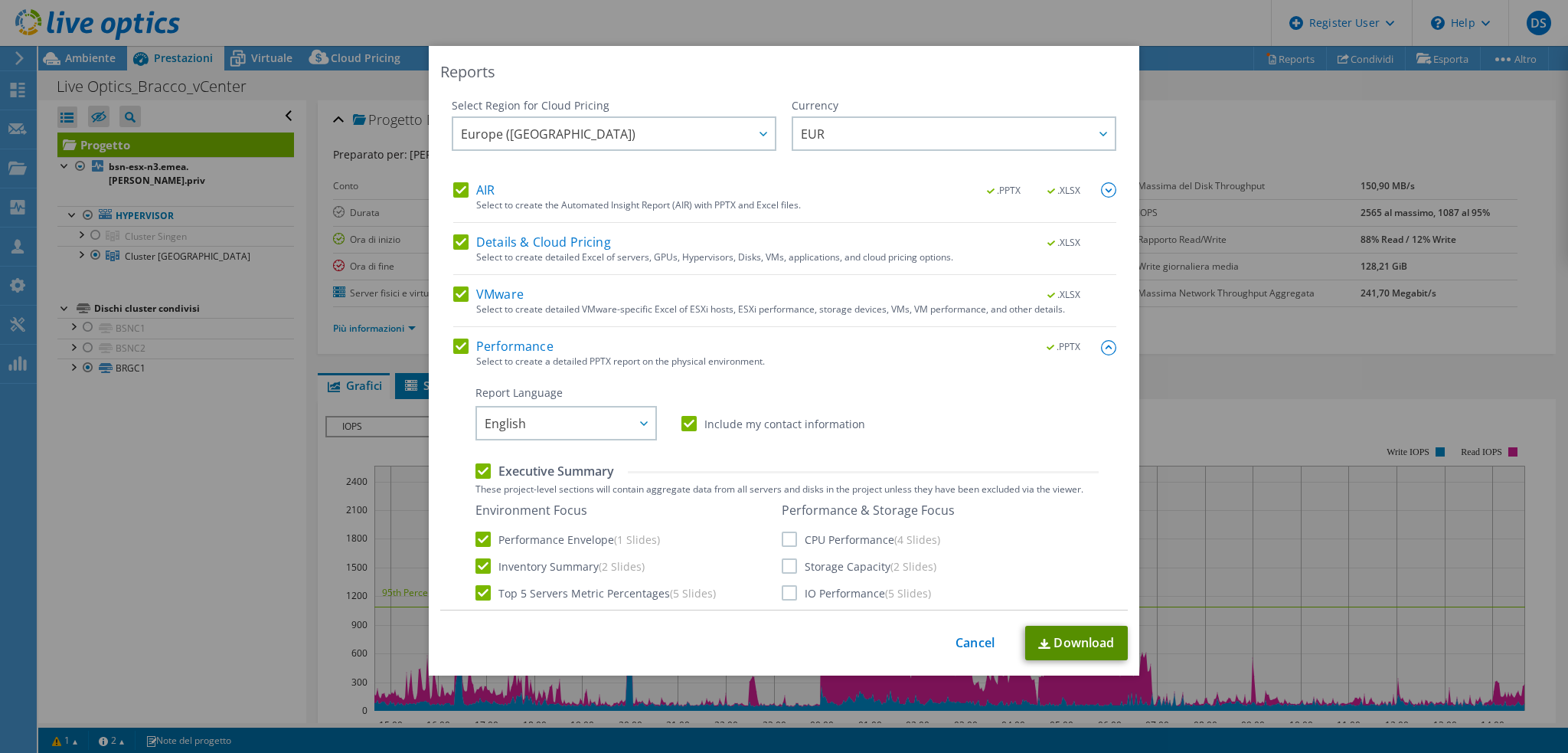
click at [1070, 647] on link "Download" at bounding box center [1076, 642] width 102 height 35
click at [974, 640] on link "Cancel" at bounding box center [975, 643] width 39 height 15
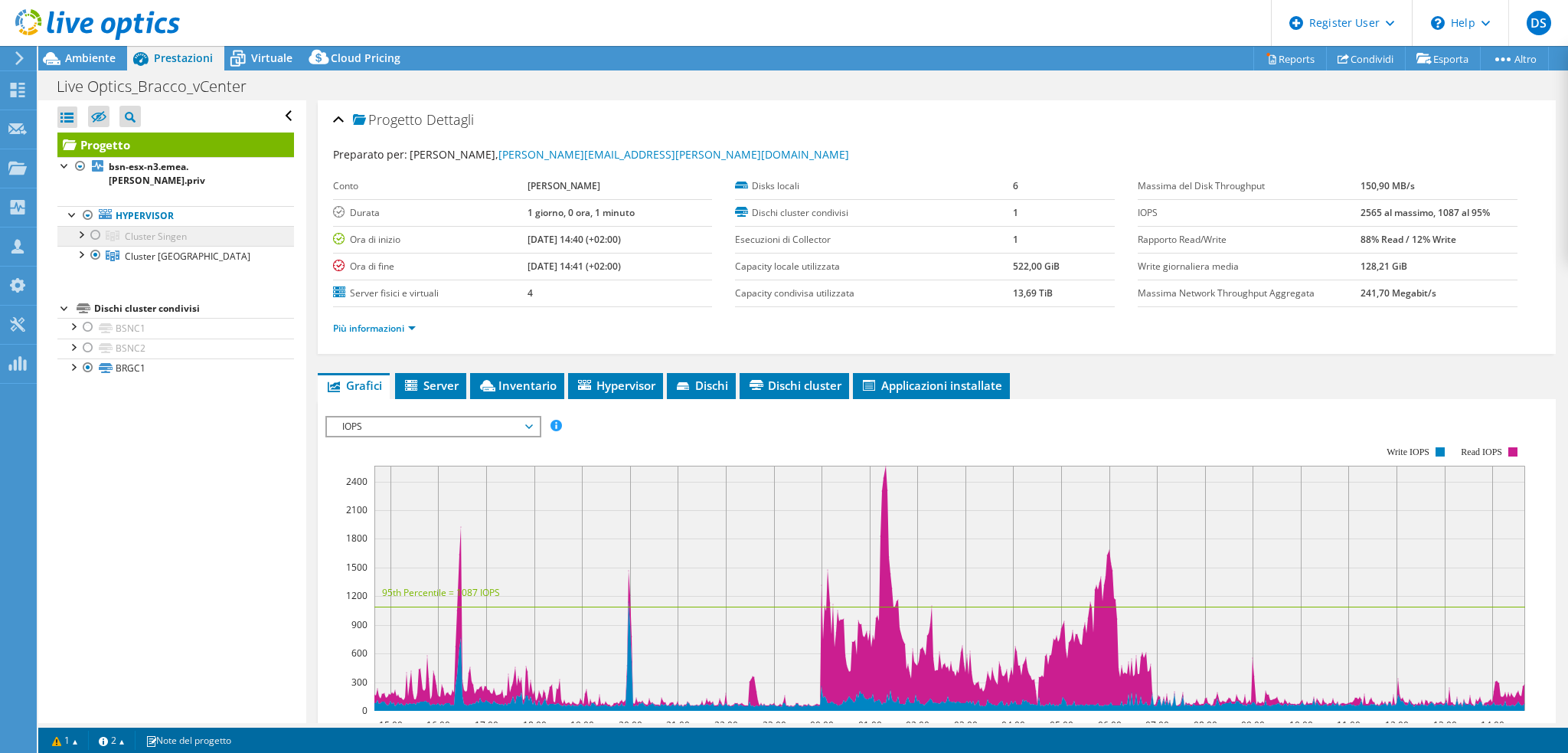
click at [164, 230] on span "Cluster Singen" at bounding box center [156, 236] width 62 height 13
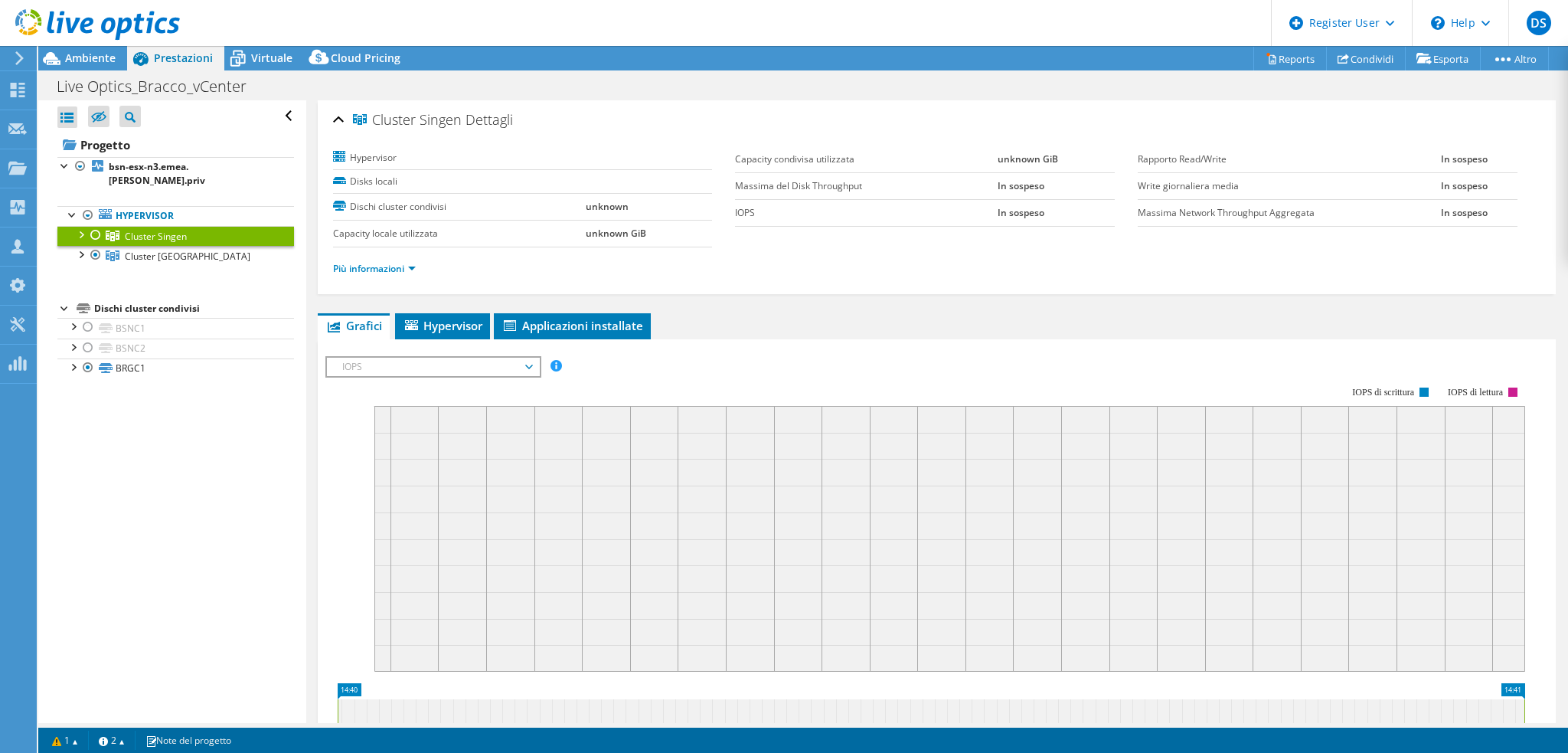
click at [93, 226] on div at bounding box center [96, 235] width 15 height 19
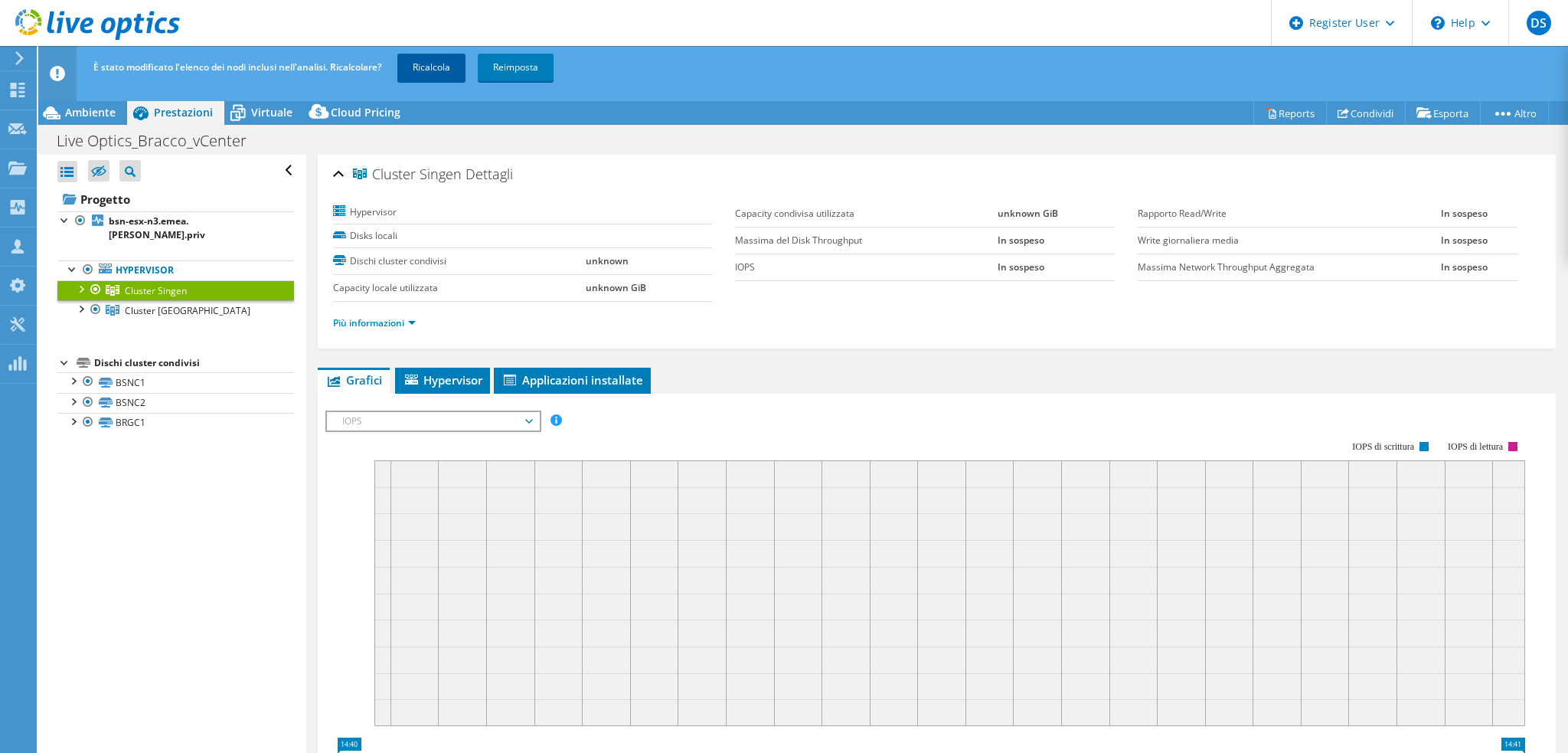
click at [435, 74] on link "Ricalcola" at bounding box center [431, 67] width 68 height 27
